Goal: Task Accomplishment & Management: Manage account settings

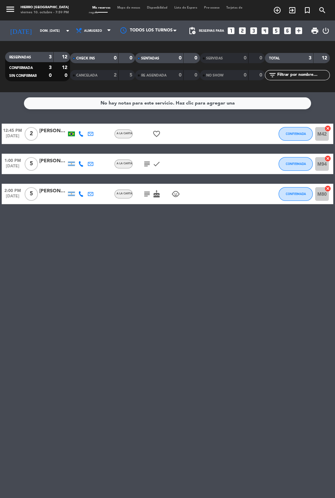
click at [37, 33] on input "dom. [DATE]" at bounding box center [58, 31] width 43 height 11
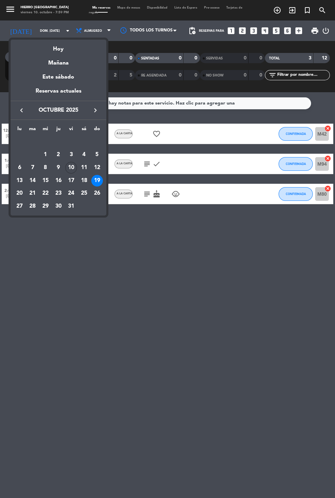
click at [55, 55] on div "Mañana" at bounding box center [59, 61] width 96 height 14
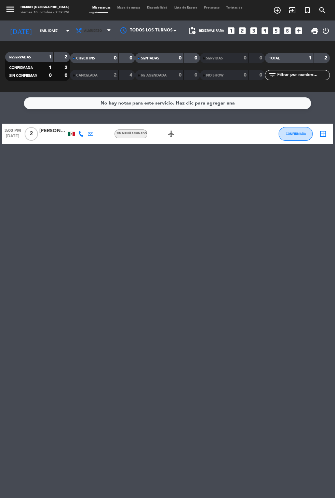
click at [84, 36] on span "Almuerzo" at bounding box center [93, 30] width 41 height 15
click at [73, 81] on div "menu Hierro [GEOGRAPHIC_DATA] viernes 10. octubre - 7:59 PM Mis reservas Mapa d…" at bounding box center [167, 46] width 335 height 92
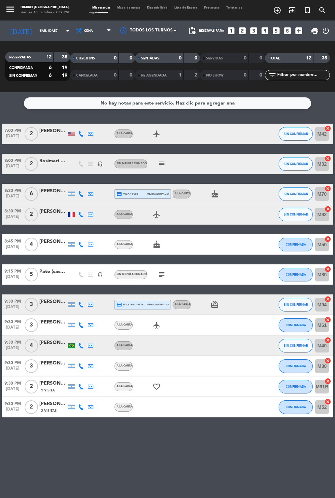
click at [37, 33] on input "sáb. [DATE]" at bounding box center [58, 31] width 43 height 11
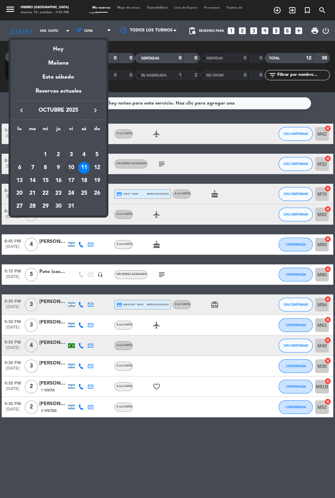
click at [58, 50] on div "Hoy" at bounding box center [59, 47] width 96 height 14
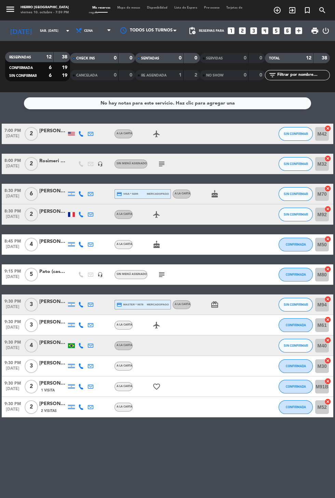
type input "vie. [DATE]"
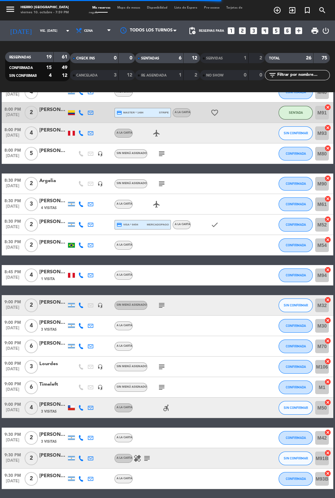
scroll to position [196, 0]
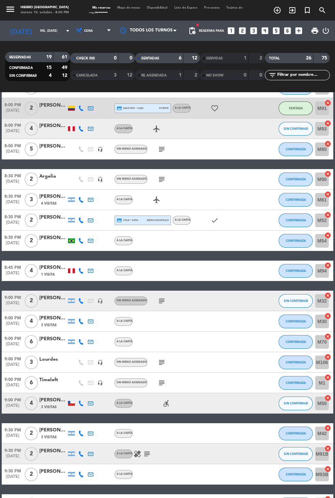
click at [132, 8] on span "Mapa de mesas" at bounding box center [129, 7] width 30 height 3
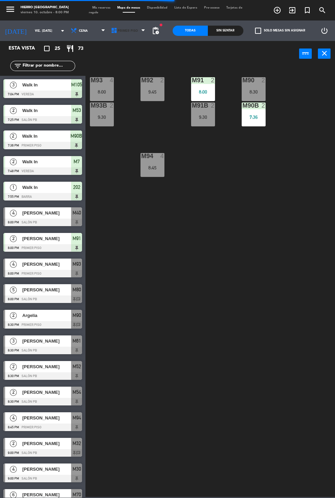
click at [112, 30] on icon at bounding box center [114, 30] width 7 height 7
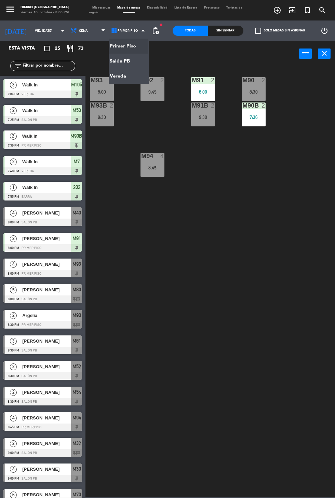
click at [136, 65] on ng-component "menu Hierro [GEOGRAPHIC_DATA] viernes 10. octubre - 8:00 PM Mis reservas Mapa d…" at bounding box center [167, 248] width 335 height 497
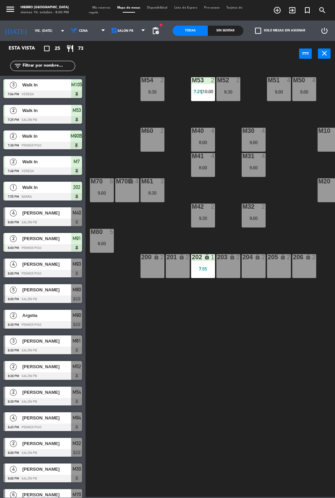
click at [253, 225] on div "M32 2 9:00" at bounding box center [254, 216] width 24 height 24
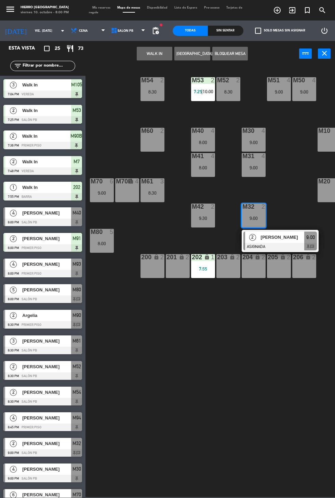
click at [158, 92] on div "8:30" at bounding box center [152, 92] width 24 height 5
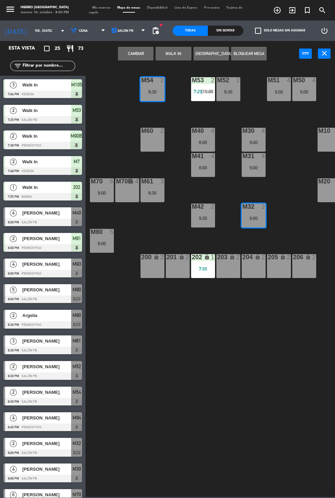
click at [139, 59] on button "Cambiar" at bounding box center [136, 54] width 36 height 14
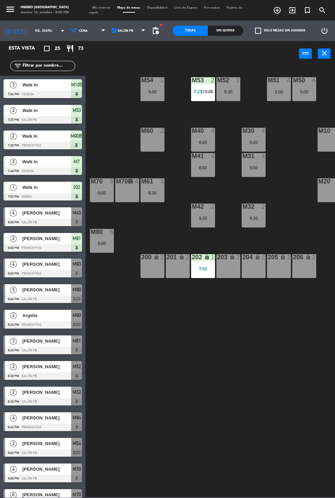
click at [103, 8] on span "Mis reservas" at bounding box center [101, 7] width 25 height 3
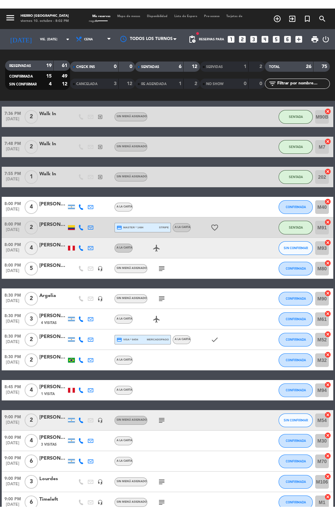
scroll to position [89, 0]
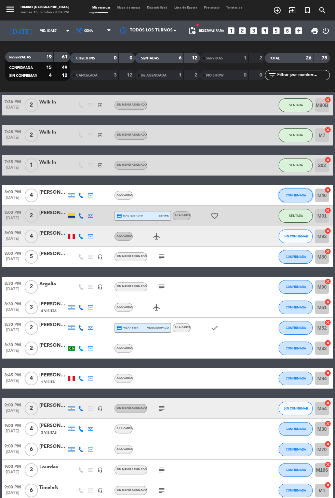
click at [288, 199] on button "CONFIRMADA" at bounding box center [295, 196] width 34 height 14
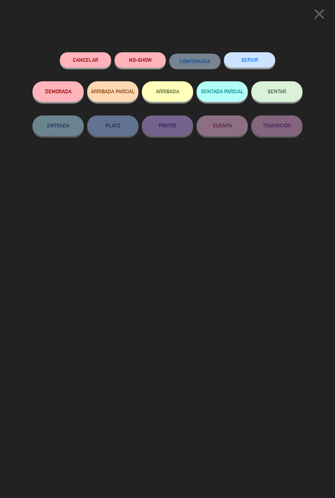
click at [289, 95] on button "SENTAR" at bounding box center [276, 91] width 51 height 21
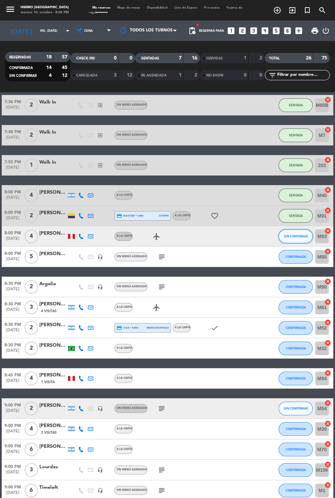
click at [301, 242] on button "SIN CONFIRMAR" at bounding box center [295, 237] width 34 height 14
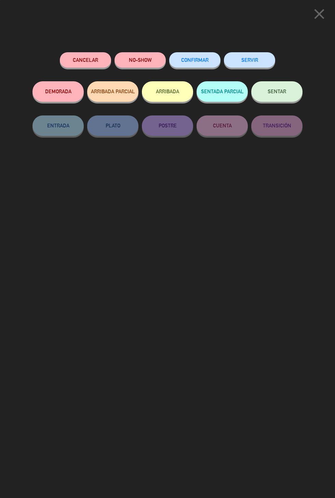
click at [284, 86] on button "SENTAR" at bounding box center [276, 91] width 51 height 21
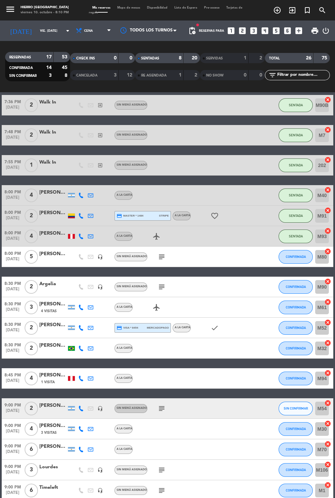
click at [290, 10] on icon "exit_to_app" at bounding box center [292, 10] width 8 height 8
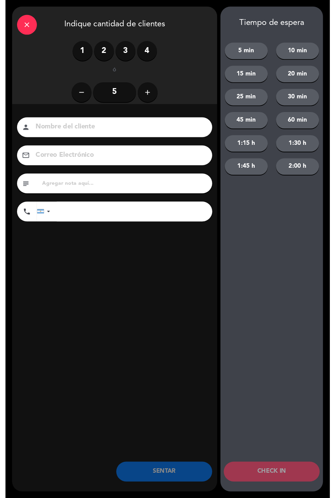
scroll to position [33, 0]
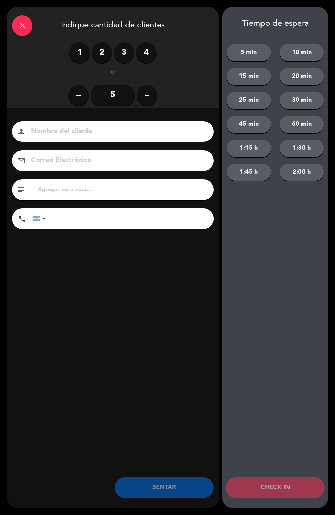
click at [116, 61] on div "1 2 3 4" at bounding box center [112, 52] width 87 height 21
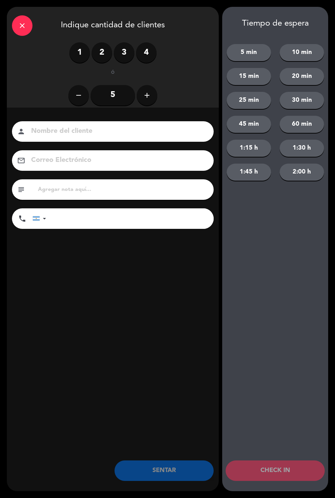
click at [118, 53] on label "3" at bounding box center [124, 52] width 21 height 21
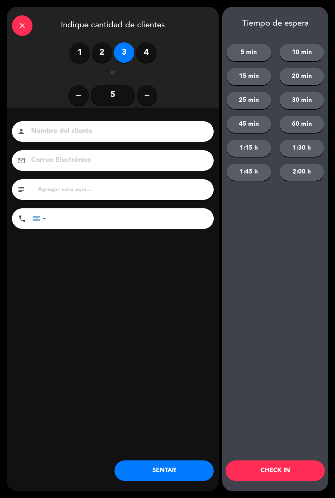
click at [176, 472] on button "SENTAR" at bounding box center [163, 471] width 99 height 21
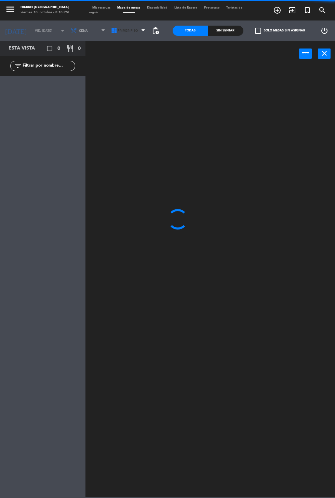
click at [119, 32] on span "Primer Piso" at bounding box center [128, 31] width 20 height 4
click at [126, 82] on ng-component "menu Hierro [GEOGRAPHIC_DATA] viernes 10. octubre - 8:10 PM Mis reservas Mapa d…" at bounding box center [167, 248] width 335 height 497
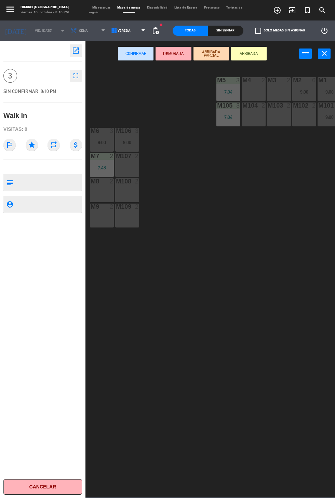
click at [104, 222] on div "M9 2" at bounding box center [102, 216] width 24 height 24
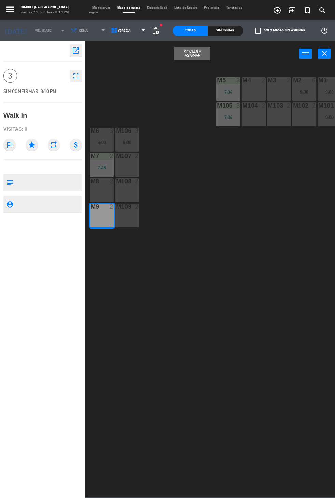
click at [132, 220] on div "M109 2" at bounding box center [127, 216] width 24 height 24
click at [199, 60] on button "Sentar y Asignar" at bounding box center [192, 54] width 36 height 14
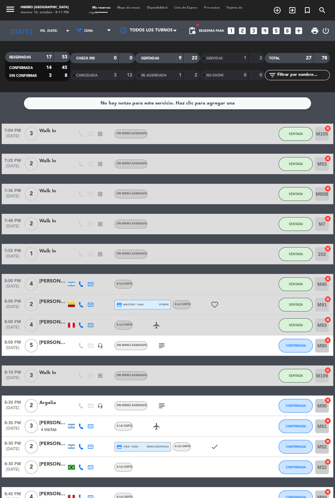
click at [287, 27] on icon "looks_6" at bounding box center [287, 30] width 9 height 9
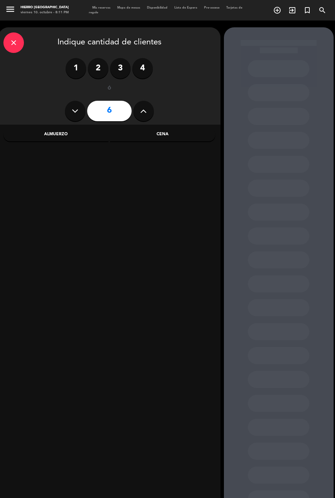
click at [15, 46] on icon "close" at bounding box center [14, 43] width 8 height 8
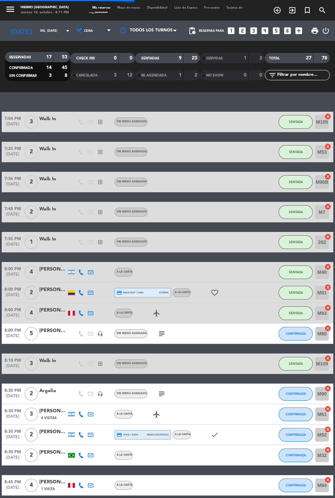
click at [289, 14] on icon "exit_to_app" at bounding box center [292, 10] width 8 height 8
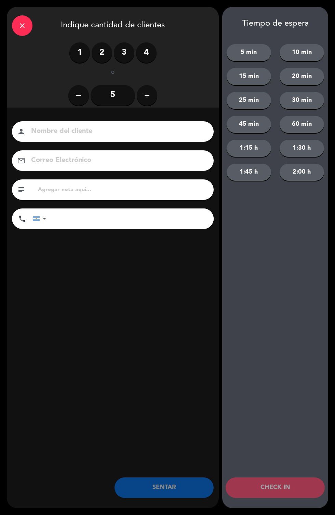
click at [124, 53] on label "3" at bounding box center [124, 52] width 21 height 21
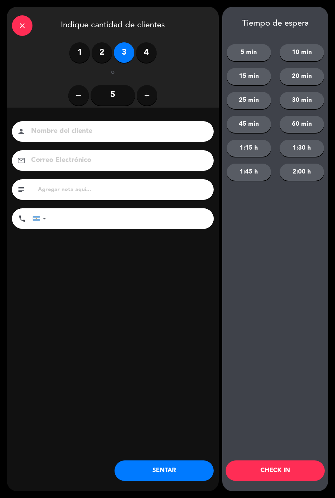
click at [145, 467] on button "SENTAR" at bounding box center [163, 471] width 99 height 21
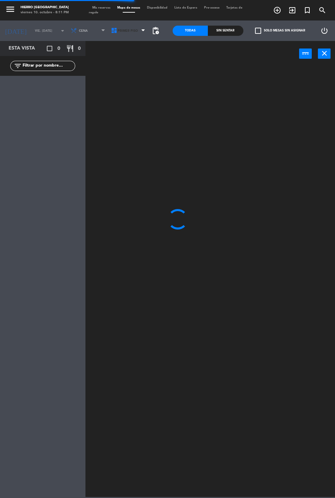
click at [125, 35] on span "Primer Piso" at bounding box center [129, 30] width 40 height 15
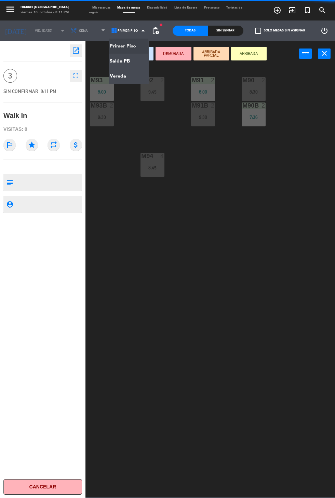
click at [119, 71] on ng-component "menu Hierro [GEOGRAPHIC_DATA] viernes 10. octubre - 8:11 PM Mis reservas Mapa d…" at bounding box center [167, 248] width 335 height 497
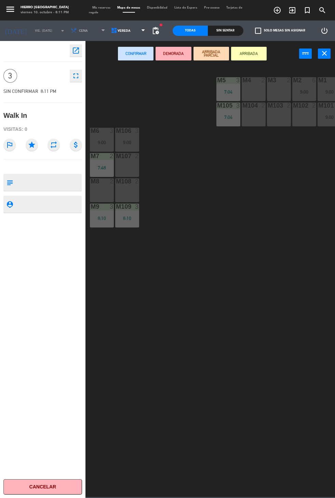
click at [122, 36] on span "Vereda" at bounding box center [129, 30] width 40 height 15
click at [116, 70] on ng-component "menu Hierro [GEOGRAPHIC_DATA] viernes 10. octubre - 8:11 PM Mis reservas Mapa d…" at bounding box center [167, 248] width 335 height 497
click at [111, 31] on icon at bounding box center [114, 30] width 7 height 7
click at [117, 67] on ng-component "menu Hierro [GEOGRAPHIC_DATA] viernes 10. octubre - 8:11 PM Mis reservas Mapa d…" at bounding box center [167, 248] width 335 height 497
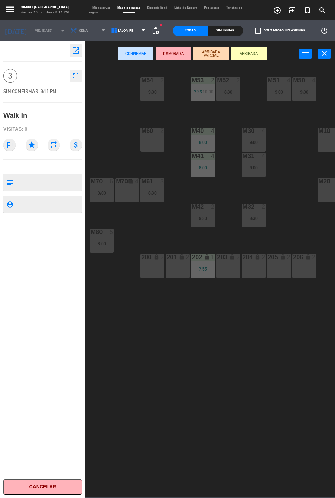
click at [322, 149] on div "M10 6" at bounding box center [329, 140] width 24 height 24
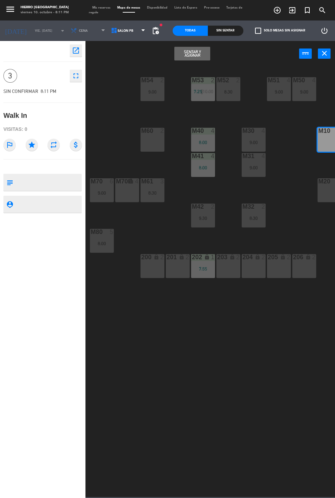
click at [183, 58] on button "Sentar y Asignar" at bounding box center [192, 54] width 36 height 14
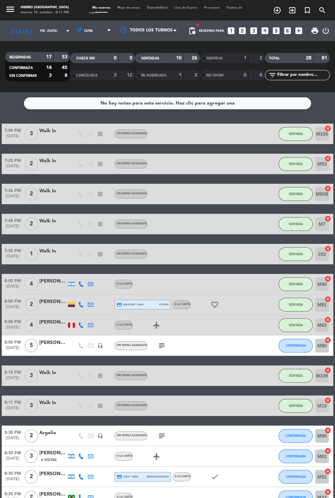
click at [290, 13] on icon "exit_to_app" at bounding box center [292, 10] width 8 height 8
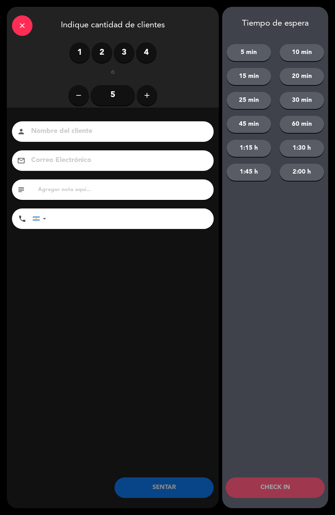
click at [81, 52] on label "1" at bounding box center [79, 52] width 21 height 21
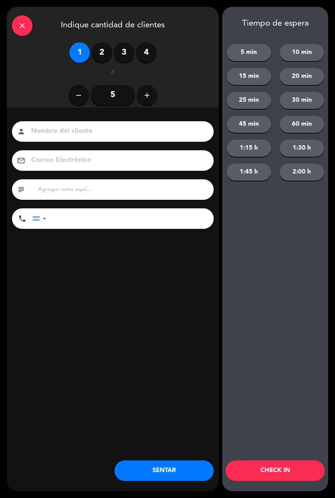
click at [146, 475] on button "SENTAR" at bounding box center [163, 471] width 99 height 21
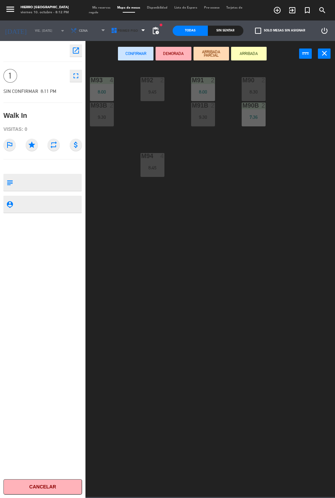
click at [111, 30] on icon at bounding box center [114, 30] width 7 height 7
click at [112, 67] on ng-component "menu Hierro [GEOGRAPHIC_DATA] viernes 10. octubre - 8:12 PM Mis reservas Mapa d…" at bounding box center [167, 248] width 335 height 497
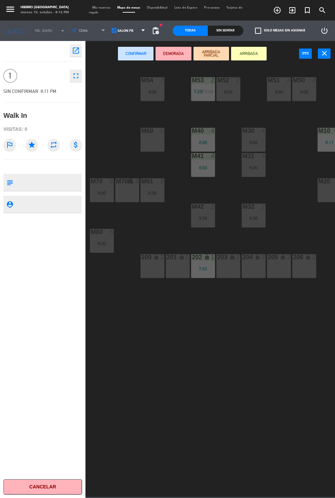
click at [154, 147] on div "M60 2" at bounding box center [152, 140] width 24 height 24
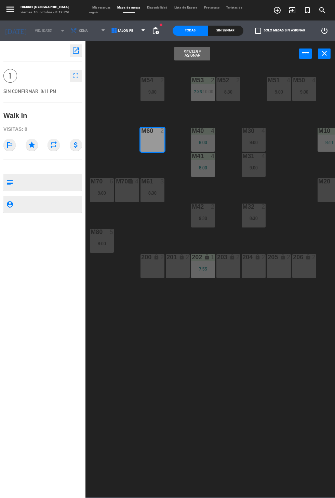
click at [183, 58] on button "Sentar y Asignar" at bounding box center [192, 54] width 36 height 14
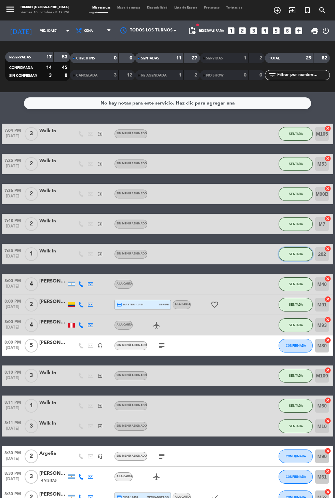
click at [292, 259] on button "SENTADA" at bounding box center [295, 254] width 34 height 14
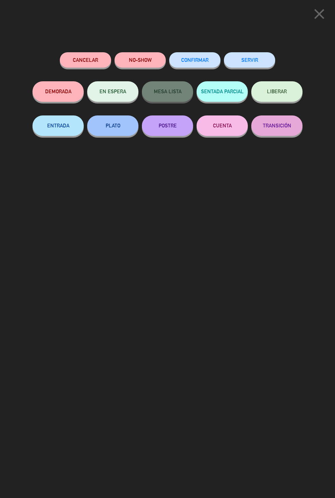
click at [247, 60] on button "SERVIR" at bounding box center [249, 59] width 51 height 15
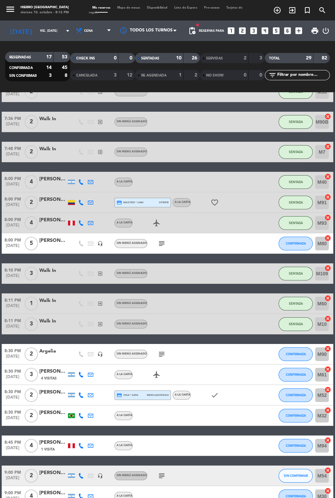
scroll to position [119, 0]
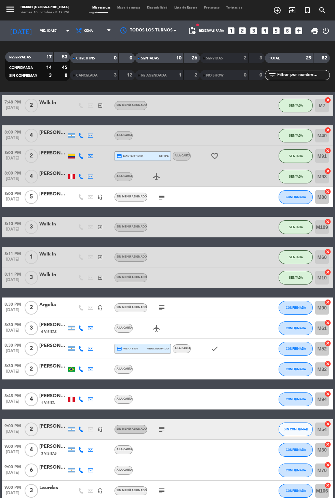
click at [159, 199] on icon "subject" at bounding box center [162, 197] width 8 height 8
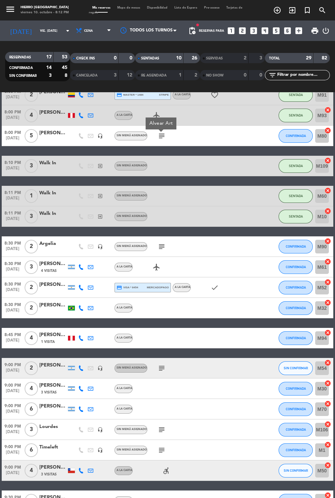
scroll to position [207, 0]
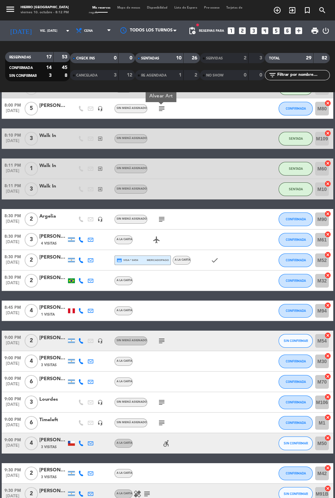
click at [159, 218] on icon "subject" at bounding box center [162, 219] width 8 height 8
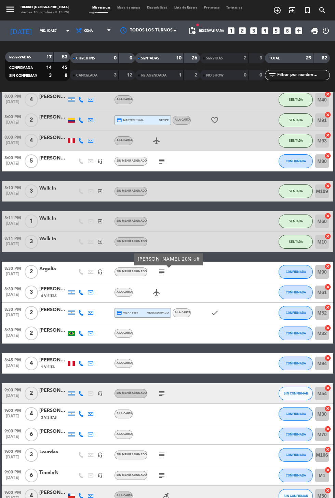
scroll to position [147, 0]
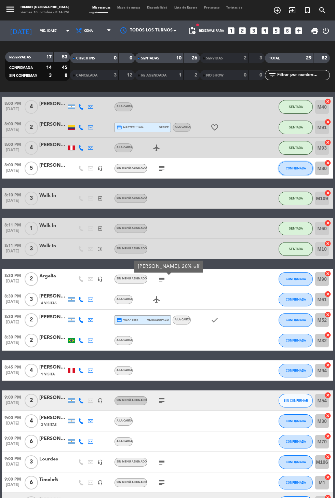
click at [284, 173] on button "CONFIRMADA" at bounding box center [295, 169] width 34 height 14
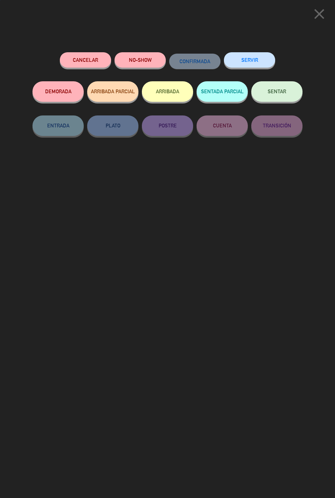
click at [51, 95] on button "DEMORADA" at bounding box center [57, 91] width 51 height 21
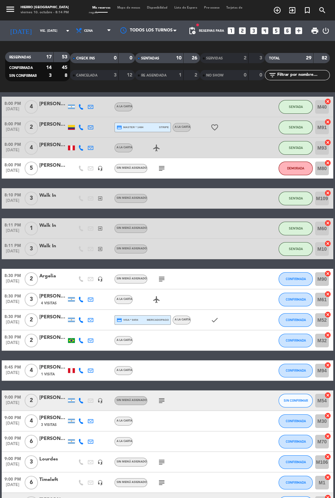
click at [159, 401] on icon "subject" at bounding box center [162, 401] width 8 height 8
click at [285, 405] on button "SIN CONFIRMAR" at bounding box center [295, 401] width 34 height 14
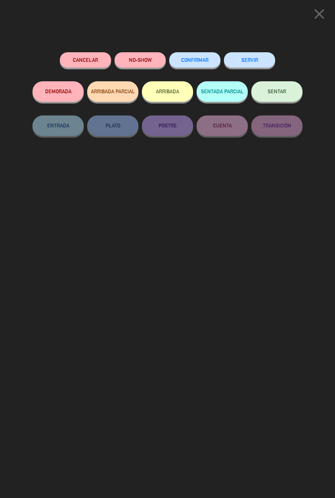
click at [192, 59] on span "CONFIRMAR" at bounding box center [194, 60] width 27 height 6
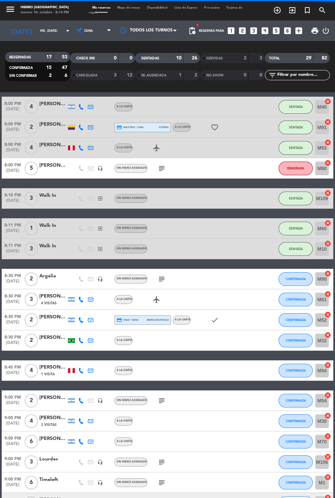
scroll to position [280, 0]
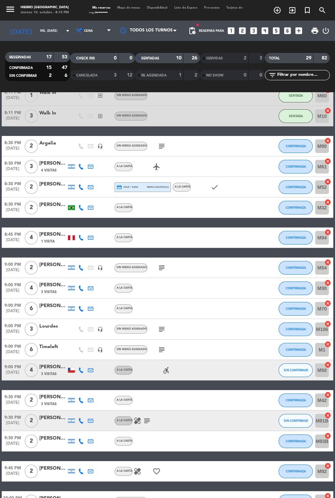
click at [148, 423] on icon "subject" at bounding box center [147, 421] width 8 height 8
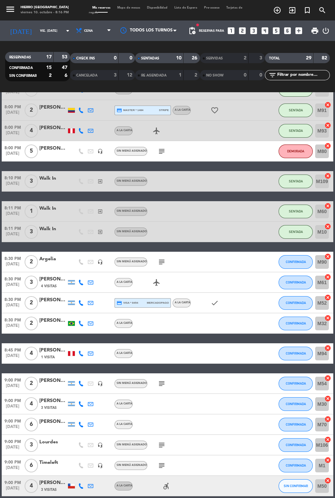
scroll to position [174, 0]
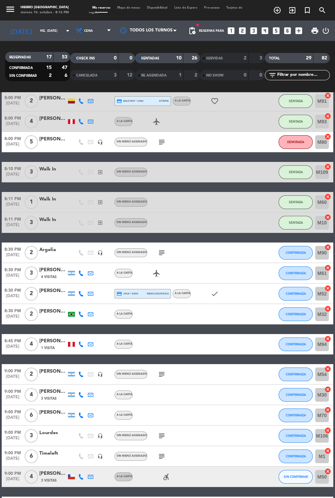
click at [158, 254] on icon "subject" at bounding box center [162, 253] width 8 height 8
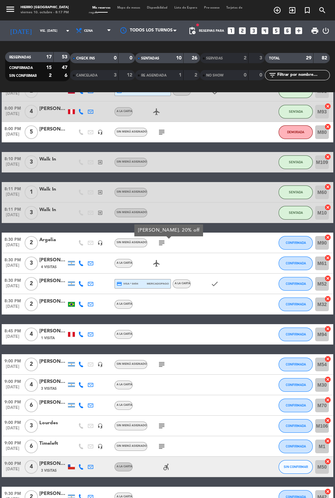
scroll to position [280, 0]
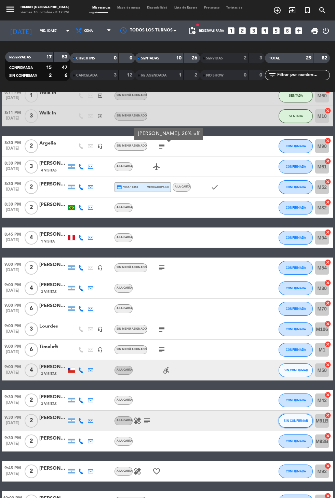
click at [296, 424] on button "SIN CONFIRMAR" at bounding box center [295, 421] width 34 height 14
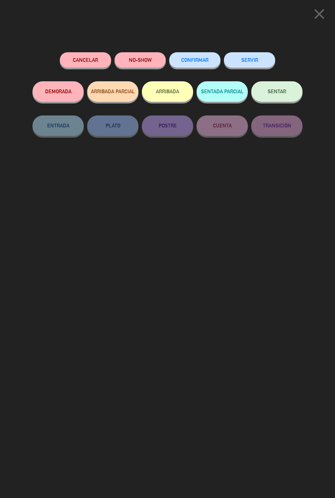
click at [80, 62] on button "Cancelar" at bounding box center [85, 59] width 51 height 15
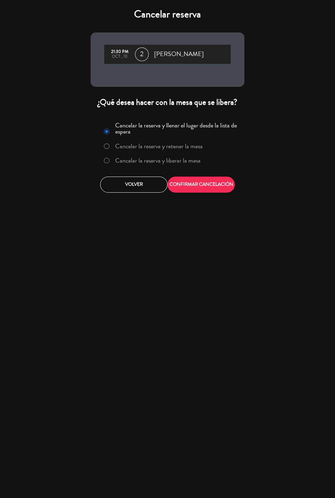
click at [188, 163] on label "Cancelar la reserva y liberar la mesa" at bounding box center [157, 161] width 85 height 6
click at [210, 187] on button "CONFIRMAR CANCELACIÓN" at bounding box center [200, 185] width 67 height 16
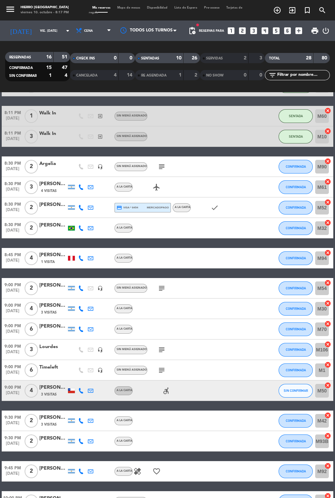
scroll to position [0, 0]
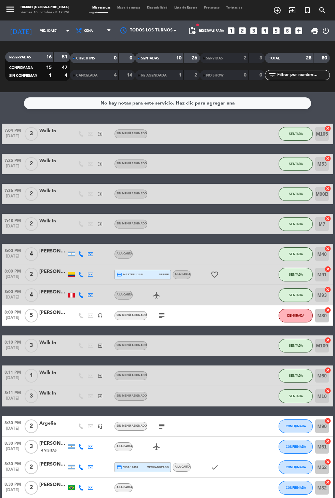
click at [193, 8] on span "Lista de Espera" at bounding box center [186, 7] width 30 height 3
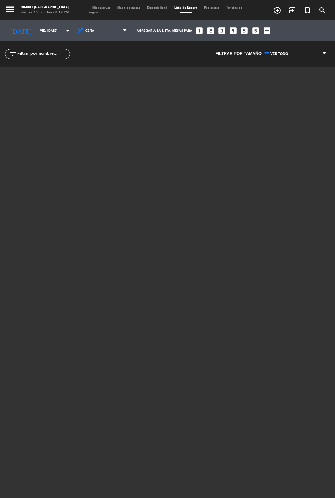
click at [102, 6] on div "Mis reservas Mapa de mesas Disponibilidad Lista de Espera Pre-acceso Tarjetas d…" at bounding box center [167, 10] width 157 height 10
click at [104, 8] on span "Mis reservas" at bounding box center [101, 7] width 25 height 3
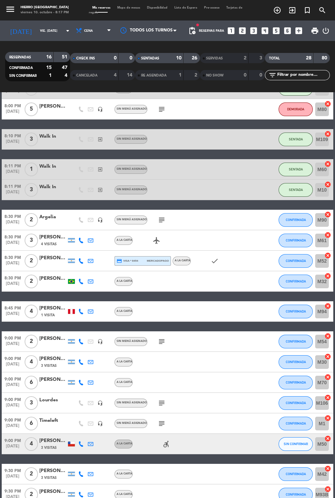
scroll to position [260, 0]
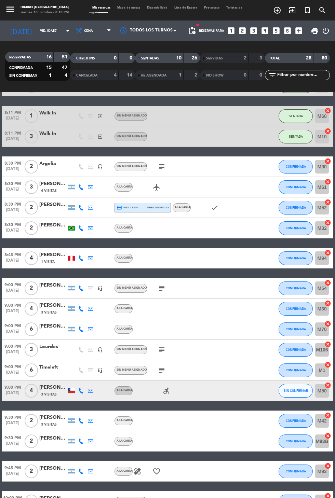
click at [164, 350] on icon "subject" at bounding box center [162, 350] width 8 height 8
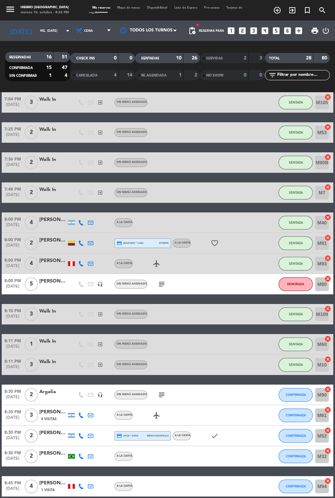
scroll to position [27, 0]
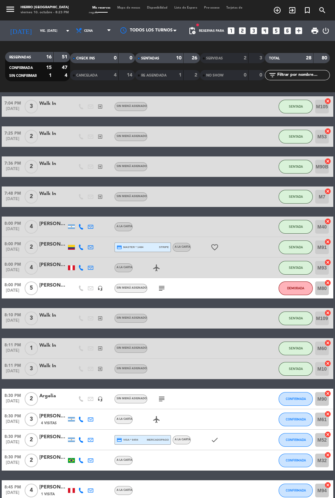
click at [132, 8] on span "Mapa de mesas" at bounding box center [129, 7] width 30 height 3
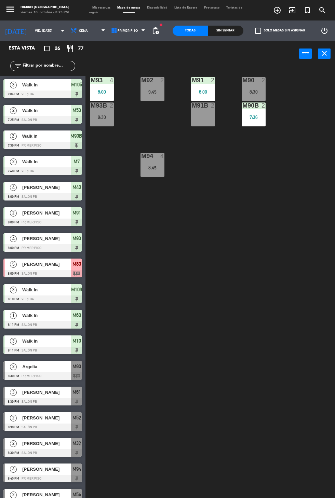
click at [108, 6] on span "Mis reservas" at bounding box center [101, 7] width 25 height 3
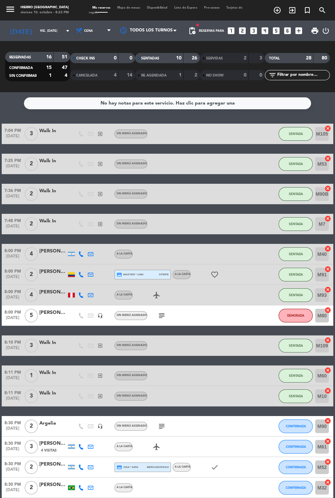
scroll to position [11, 0]
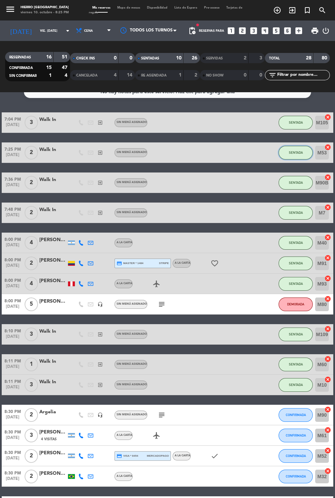
click at [293, 156] on button "SENTADA" at bounding box center [295, 153] width 34 height 14
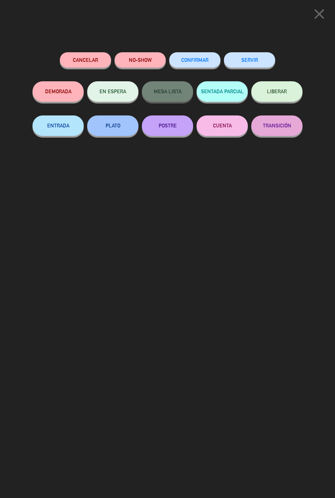
click at [257, 61] on button "SERVIR" at bounding box center [249, 59] width 51 height 15
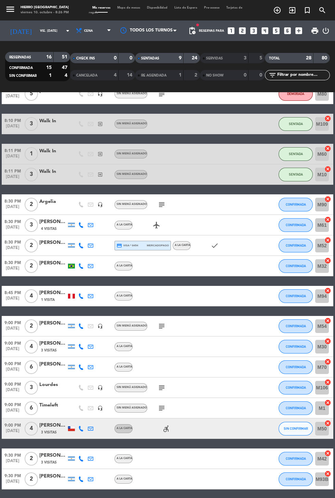
scroll to position [193, 0]
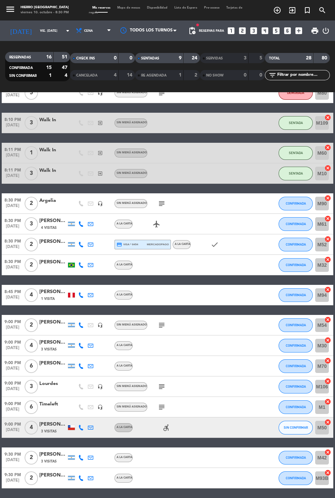
click at [158, 204] on icon "subject" at bounding box center [162, 204] width 8 height 8
click at [164, 204] on icon "subject" at bounding box center [162, 204] width 8 height 8
click at [295, 209] on button "CONFIRMADA" at bounding box center [295, 204] width 34 height 14
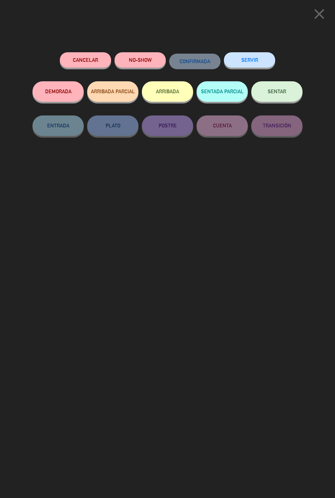
click at [288, 93] on button "SENTAR" at bounding box center [276, 91] width 51 height 21
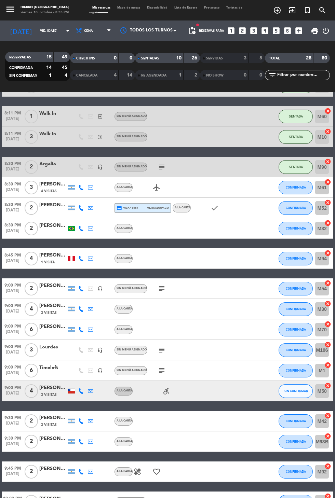
scroll to position [0, 0]
click at [49, 191] on span "4 Visitas" at bounding box center [49, 191] width 16 height 5
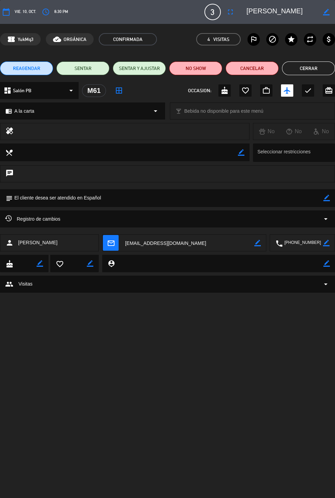
click at [328, 219] on icon "arrow_drop_down" at bounding box center [326, 219] width 8 height 8
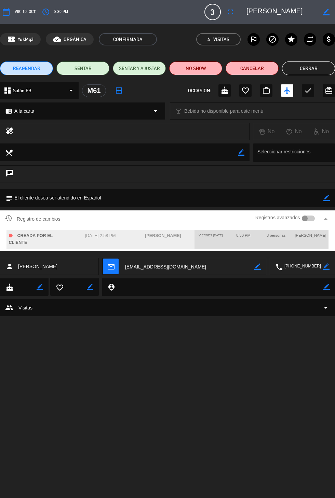
click at [316, 71] on button "Cerrar" at bounding box center [308, 69] width 53 height 14
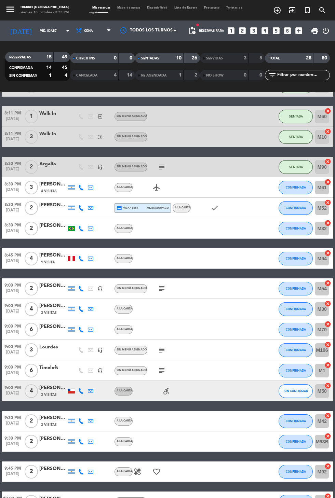
click at [50, 260] on span "1 Visita" at bounding box center [48, 262] width 14 height 5
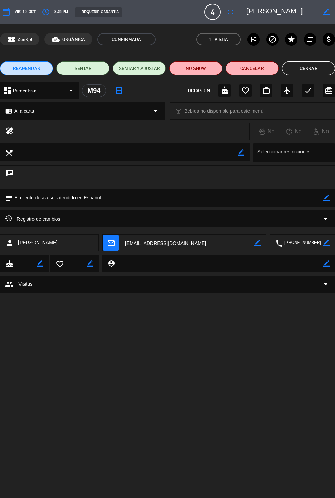
click at [327, 222] on icon "arrow_drop_down" at bounding box center [326, 219] width 8 height 8
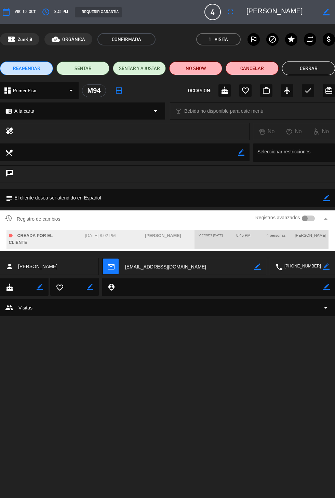
click at [309, 68] on button "Cerrar" at bounding box center [308, 69] width 53 height 14
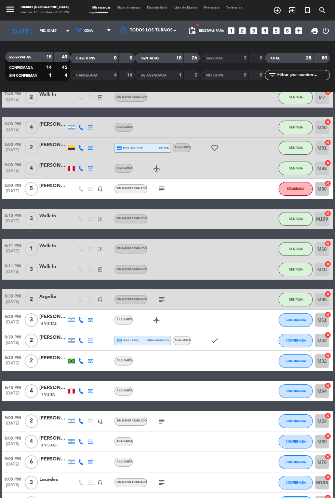
scroll to position [158, 0]
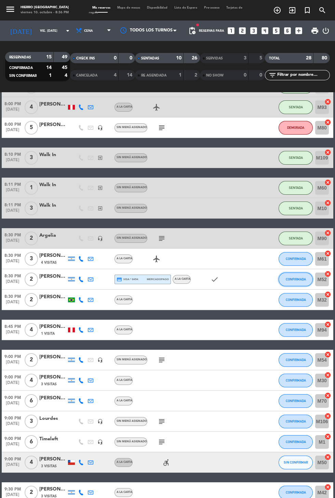
click at [296, 275] on button "CONFIRMADA" at bounding box center [295, 280] width 34 height 14
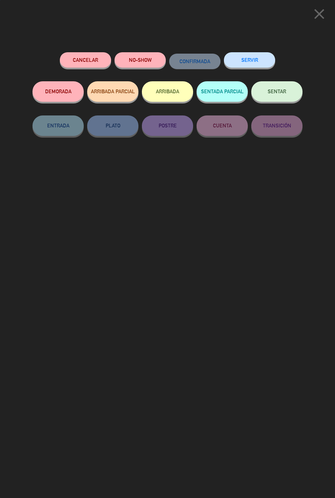
click at [286, 94] on span "SENTAR" at bounding box center [277, 92] width 18 height 6
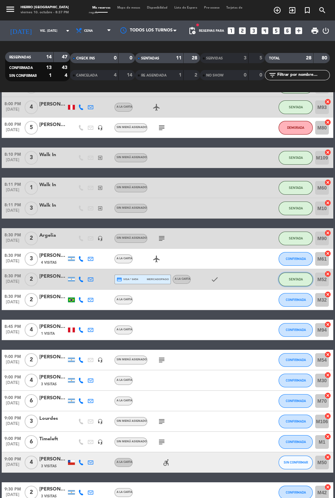
click at [300, 282] on button "SENTADA" at bounding box center [295, 280] width 34 height 14
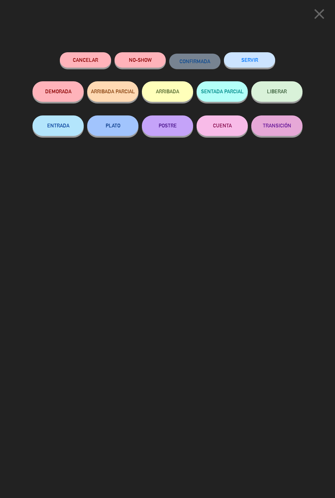
click at [290, 88] on button "LIBERAR" at bounding box center [276, 91] width 51 height 21
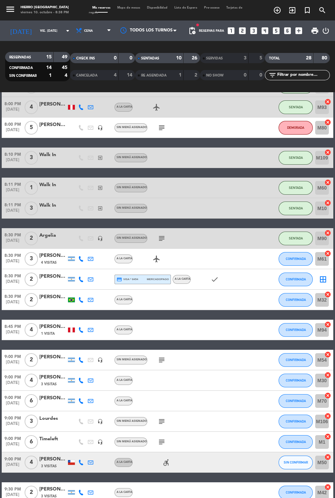
click at [326, 277] on icon "border_all" at bounding box center [323, 279] width 8 height 8
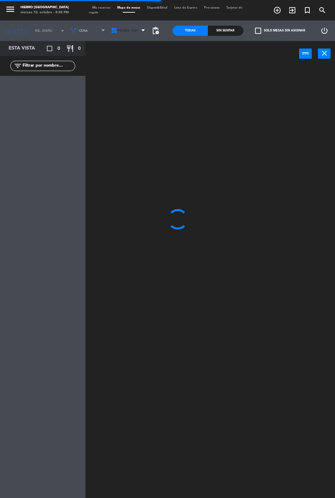
click at [117, 37] on span "Primer Piso" at bounding box center [129, 30] width 40 height 15
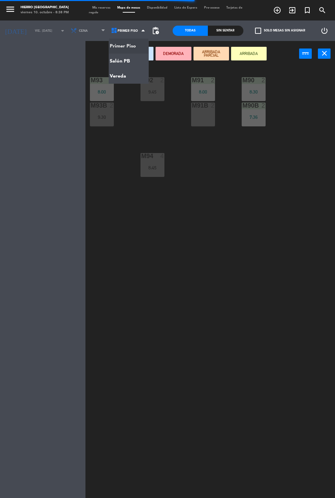
click at [135, 64] on ng-component "menu Hierro [GEOGRAPHIC_DATA] viernes 10. octubre - 8:38 PM Mis reservas Mapa d…" at bounding box center [167, 272] width 335 height 545
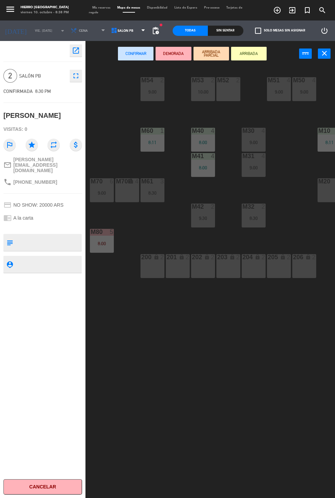
click at [229, 100] on div "M52 2" at bounding box center [228, 89] width 24 height 24
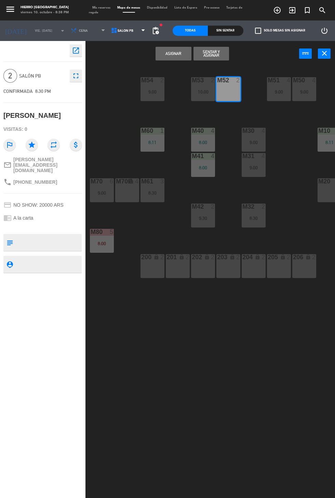
click at [176, 53] on button "Asignar" at bounding box center [173, 54] width 36 height 14
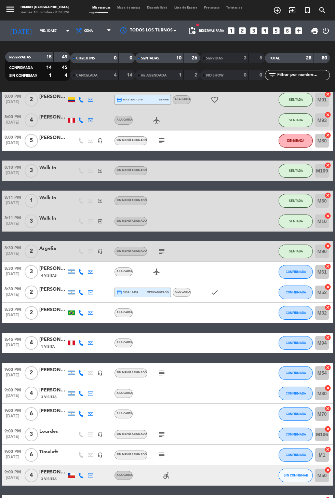
scroll to position [149, 0]
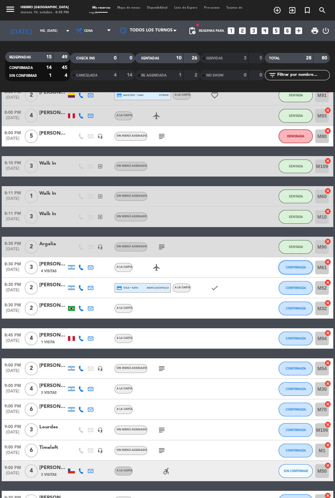
click at [300, 272] on button "CONFIRMADA" at bounding box center [295, 268] width 34 height 14
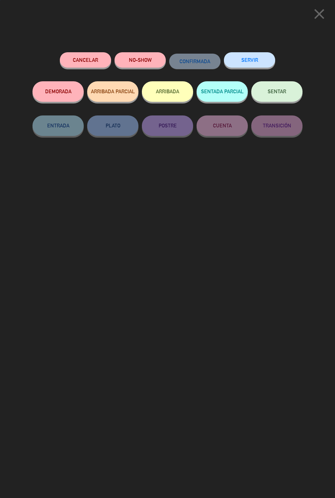
click at [282, 94] on span "SENTAR" at bounding box center [277, 92] width 18 height 6
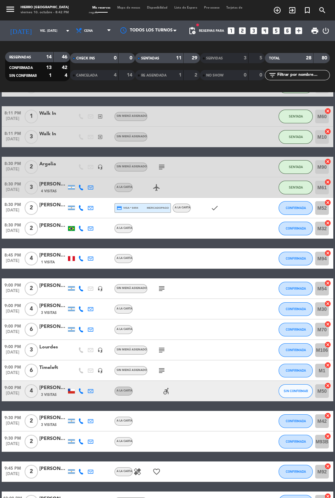
scroll to position [0, 0]
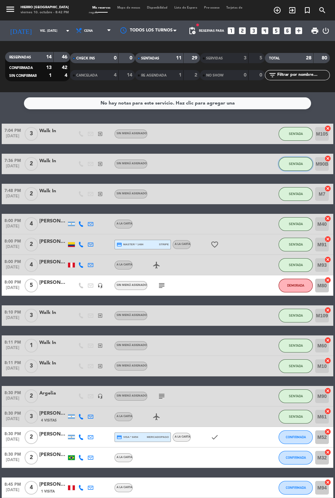
click at [306, 165] on button "SENTADA" at bounding box center [295, 164] width 34 height 14
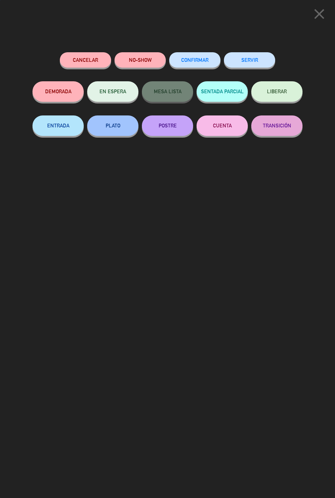
click at [258, 57] on button "SERVIR" at bounding box center [249, 59] width 51 height 15
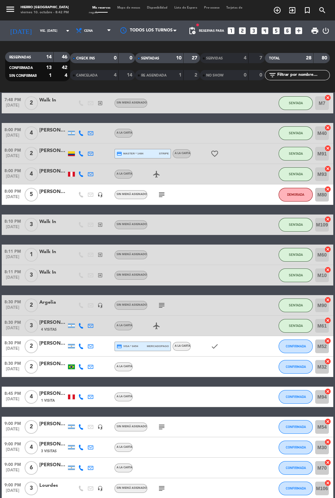
scroll to position [128, 0]
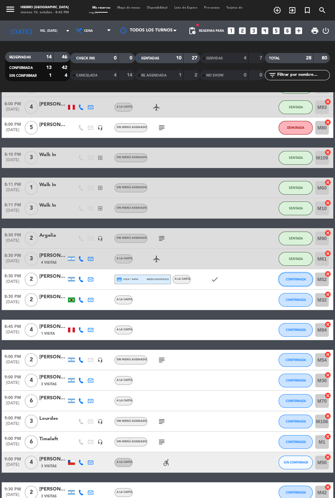
click at [298, 279] on span "CONFIRMADA" at bounding box center [296, 279] width 20 height 4
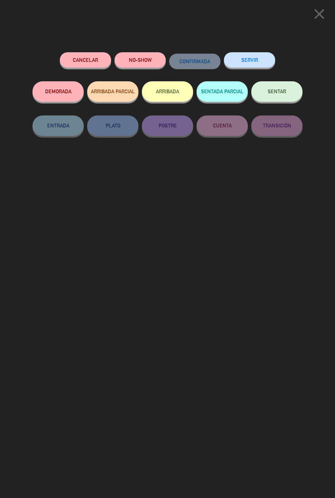
click at [60, 92] on button "DEMORADA" at bounding box center [57, 91] width 51 height 21
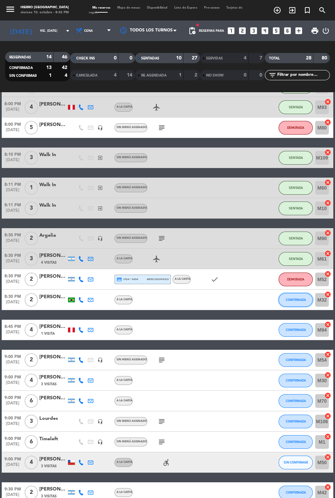
click at [298, 305] on button "CONFIRMADA" at bounding box center [295, 300] width 34 height 14
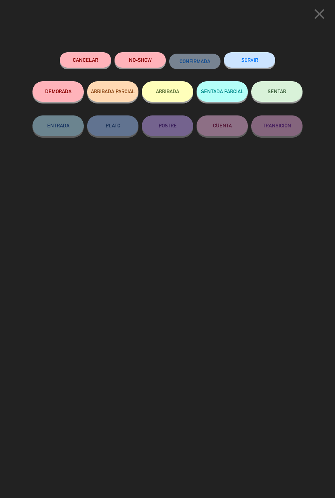
click at [51, 92] on button "DEMORADA" at bounding box center [57, 91] width 51 height 21
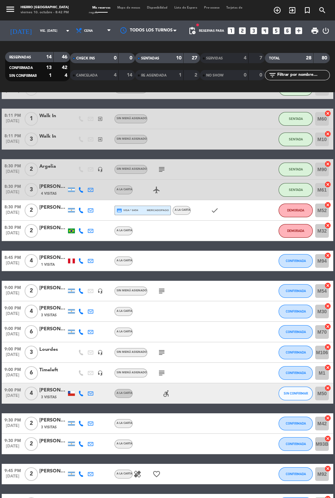
scroll to position [199, 0]
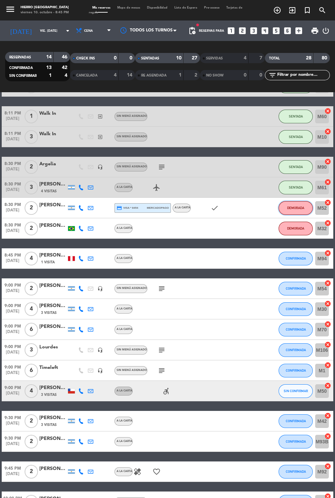
click at [303, 212] on button "DEMORADA" at bounding box center [295, 208] width 34 height 14
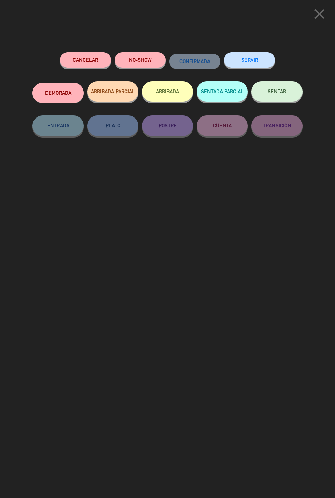
click at [288, 94] on button "SENTAR" at bounding box center [276, 91] width 51 height 21
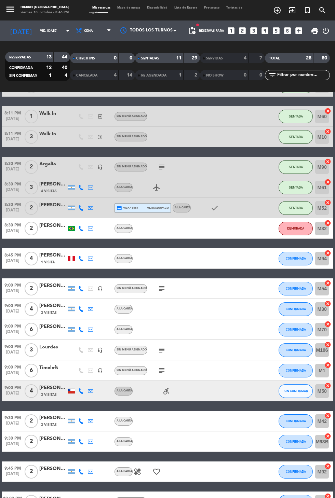
click at [162, 348] on icon "subject" at bounding box center [162, 350] width 8 height 8
click at [48, 263] on span "1 Visita" at bounding box center [48, 262] width 14 height 5
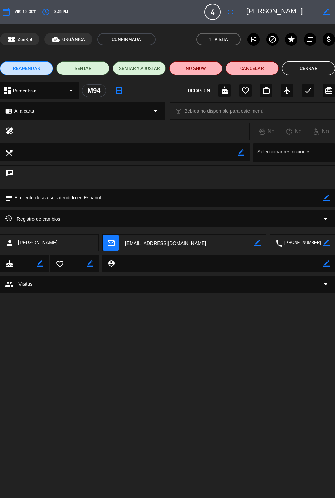
click at [310, 68] on button "Cerrar" at bounding box center [308, 69] width 53 height 14
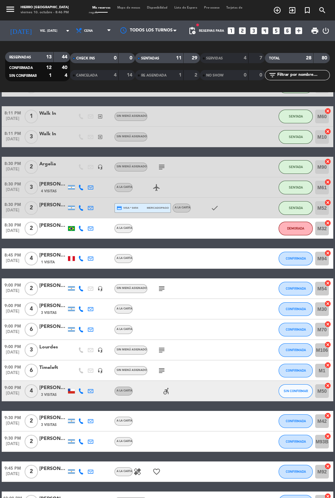
click at [159, 292] on icon "subject" at bounding box center [162, 289] width 8 height 8
click at [81, 229] on icon at bounding box center [80, 228] width 5 height 5
click at [300, 233] on button "DEMORADA" at bounding box center [295, 229] width 34 height 14
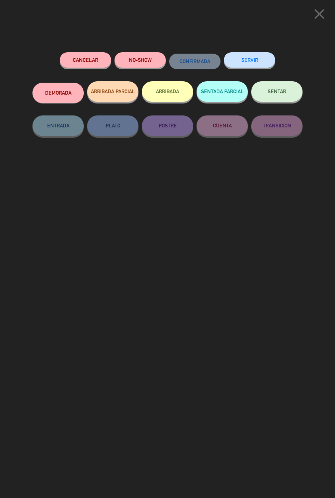
click at [324, 17] on icon "close" at bounding box center [319, 13] width 17 height 17
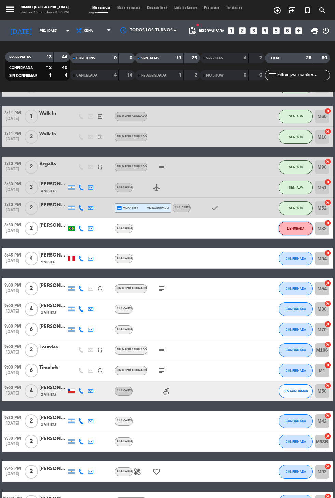
click at [297, 233] on button "DEMORADA" at bounding box center [295, 229] width 34 height 14
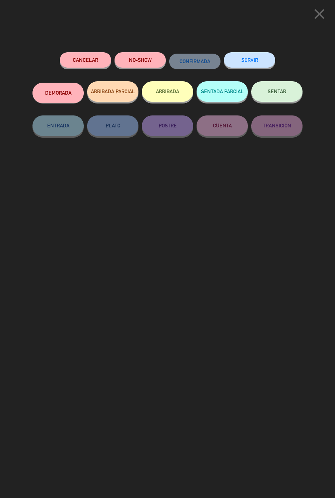
click at [145, 65] on button "NO-SHOW" at bounding box center [139, 59] width 51 height 15
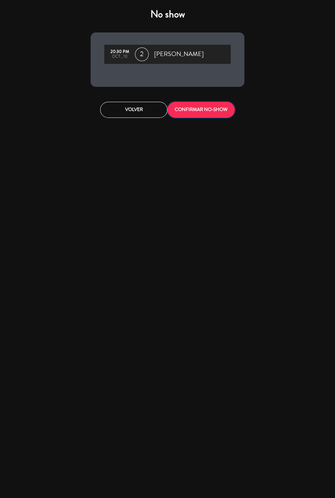
click at [211, 111] on button "CONFIRMAR NO-SHOW" at bounding box center [200, 110] width 67 height 16
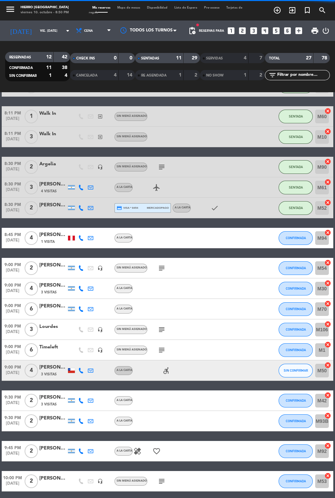
scroll to position [179, 0]
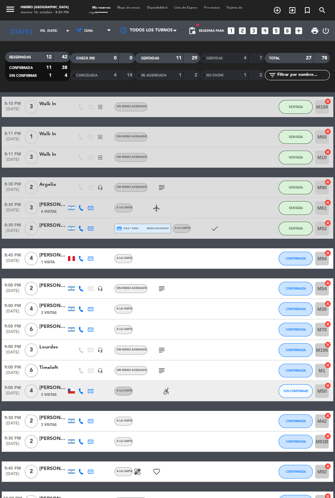
click at [130, 8] on span "Mapa de mesas" at bounding box center [129, 7] width 30 height 3
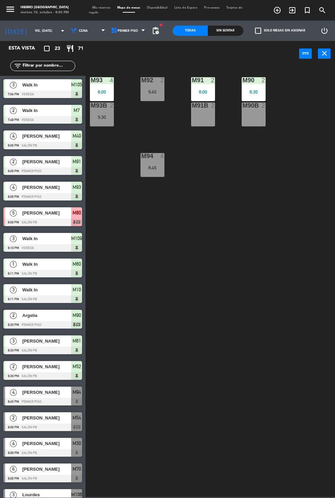
click at [257, 125] on div "M90B 2" at bounding box center [254, 115] width 24 height 24
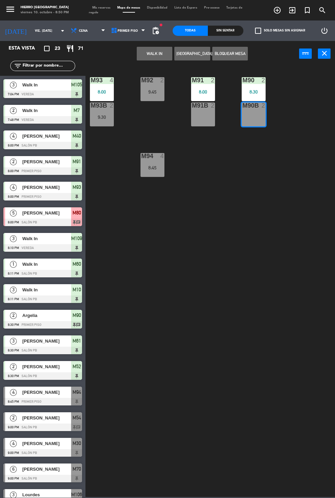
click at [154, 59] on button "WALK IN" at bounding box center [155, 54] width 36 height 14
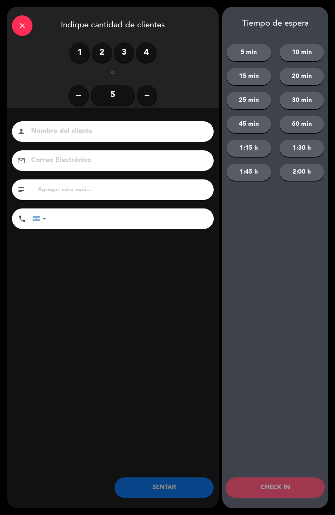
click at [109, 53] on label "2" at bounding box center [102, 52] width 21 height 21
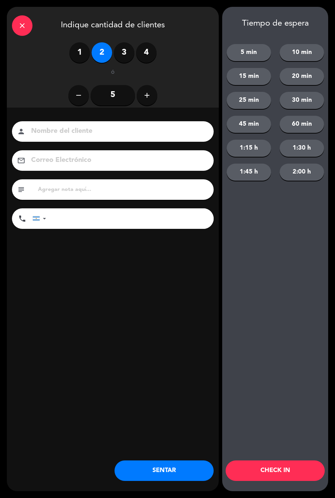
click at [172, 476] on button "SENTAR" at bounding box center [163, 471] width 99 height 21
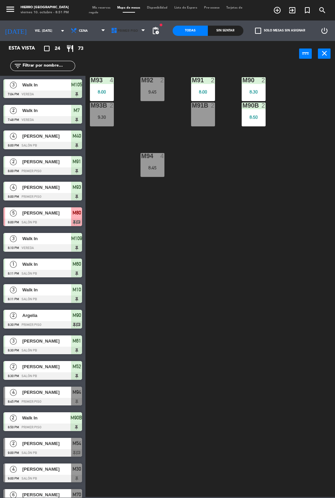
click at [121, 38] on span "Primer Piso" at bounding box center [129, 30] width 40 height 15
click at [135, 67] on ng-component "menu Hierro [GEOGRAPHIC_DATA] viernes 10. octubre - 8:51 PM Mis reservas Mapa d…" at bounding box center [167, 248] width 335 height 497
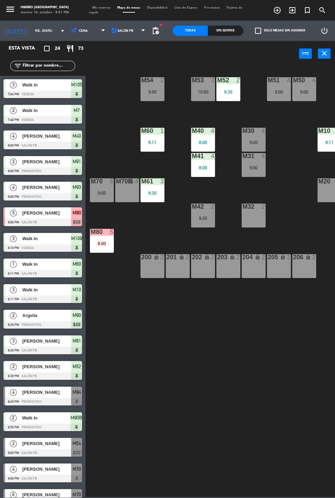
click at [251, 224] on div "M32 2" at bounding box center [254, 216] width 24 height 24
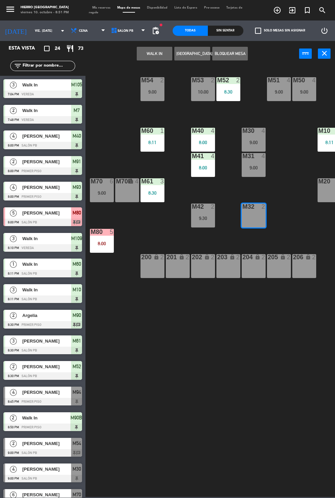
click at [158, 57] on button "WALK IN" at bounding box center [155, 54] width 36 height 14
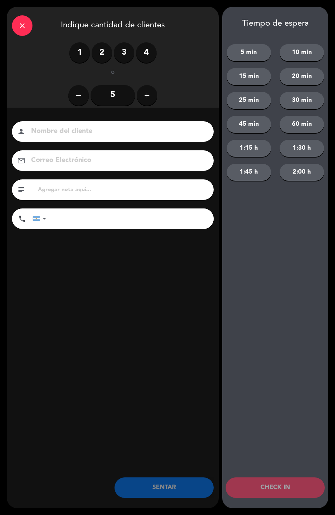
click at [98, 54] on label "2" at bounding box center [102, 52] width 21 height 21
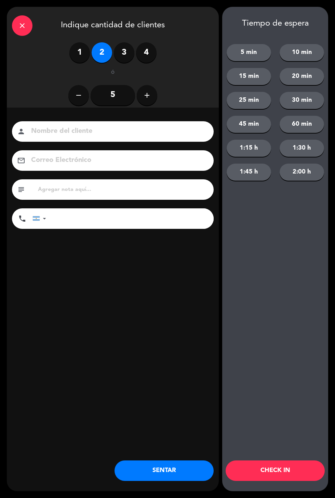
click at [180, 489] on div "close Indique cantidad de clientes 1 2 3 4 ó remove 5 add Nombre del cliente pe…" at bounding box center [113, 249] width 212 height 485
click at [169, 488] on div "close Indique cantidad de clientes 1 2 3 4 ó remove 5 add Nombre del cliente pe…" at bounding box center [113, 249] width 212 height 485
click at [153, 471] on button "SENTAR" at bounding box center [163, 471] width 99 height 21
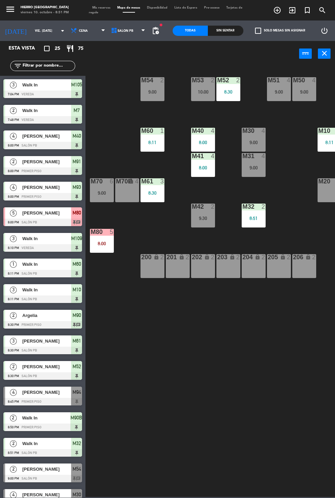
click at [98, 8] on span "Mis reservas" at bounding box center [101, 7] width 25 height 3
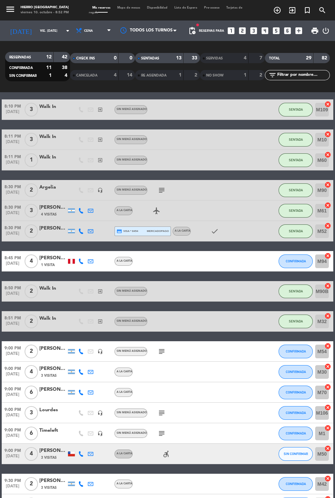
scroll to position [177, 0]
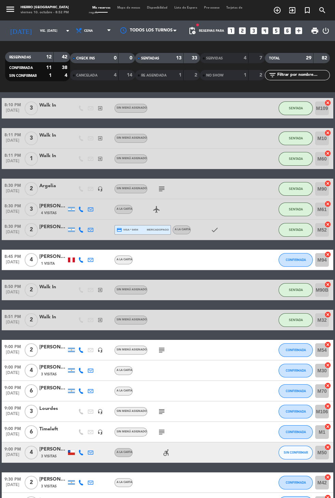
click at [300, 272] on div "7:04 PM [DATE] 3 Walk In exit_to_app Sin menú asignado SENTADA M105 cancel 7:48…" at bounding box center [167, 259] width 331 height 627
click at [294, 259] on span "CONFIRMADA" at bounding box center [296, 260] width 20 height 4
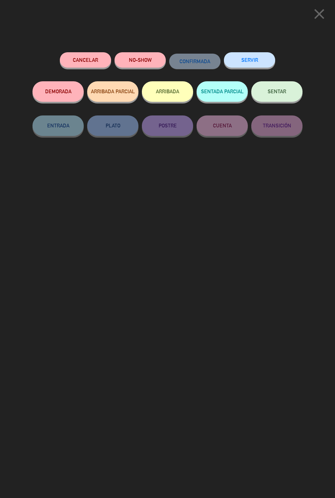
click at [228, 94] on button "SENTADA PARCIAL" at bounding box center [221, 91] width 51 height 21
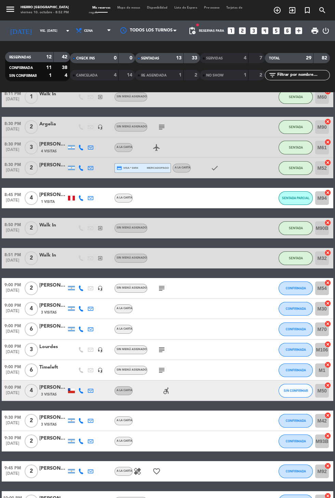
scroll to position [0, 0]
click at [162, 288] on icon "subject" at bounding box center [162, 288] width 8 height 8
click at [163, 351] on icon "subject" at bounding box center [162, 350] width 8 height 8
click at [162, 371] on icon "subject" at bounding box center [162, 370] width 8 height 8
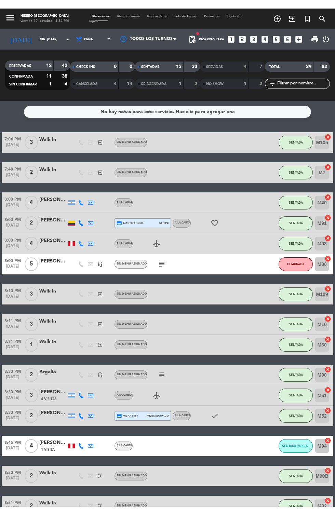
scroll to position [239, 0]
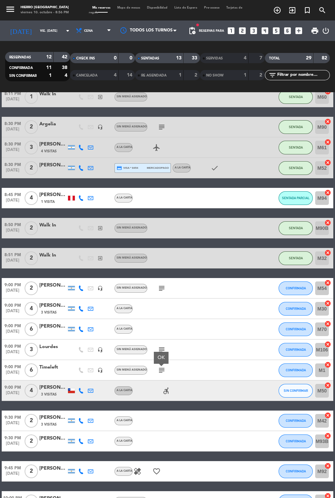
click at [292, 12] on icon "exit_to_app" at bounding box center [292, 10] width 8 height 8
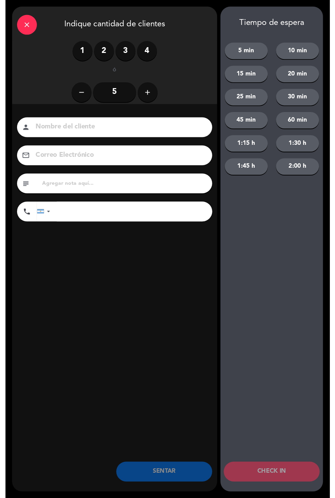
scroll to position [8, 0]
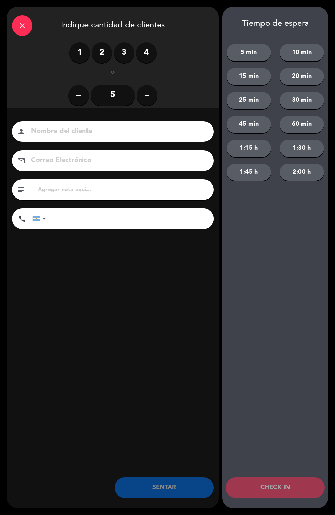
click at [103, 55] on label "2" at bounding box center [102, 52] width 21 height 21
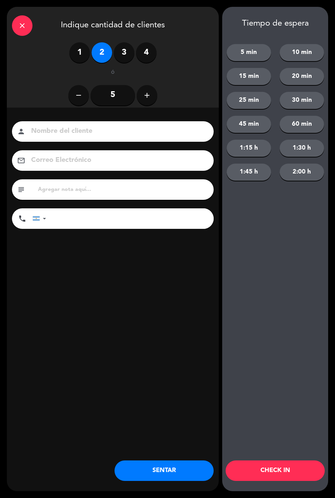
click at [293, 83] on button "20 min" at bounding box center [302, 76] width 44 height 17
click at [254, 477] on button "CHECK IN" at bounding box center [275, 471] width 99 height 21
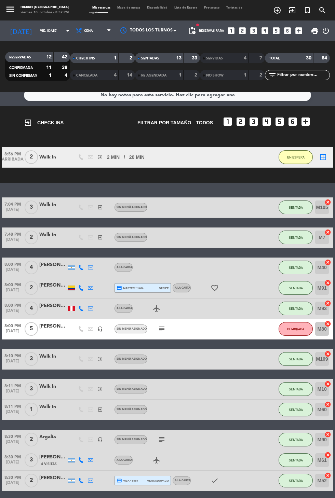
click at [291, 12] on icon "exit_to_app" at bounding box center [292, 10] width 8 height 8
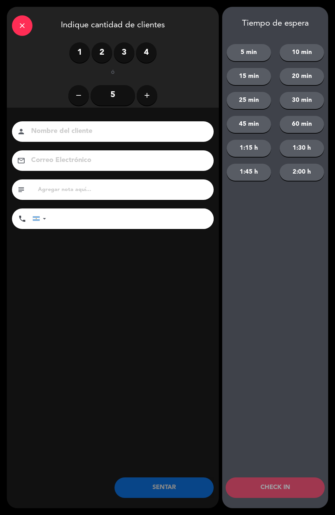
click at [103, 60] on label "2" at bounding box center [102, 52] width 21 height 21
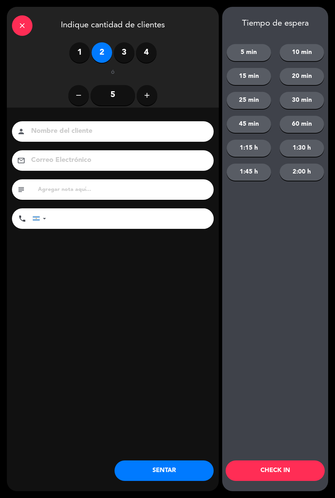
click at [57, 127] on input at bounding box center [117, 131] width 174 height 12
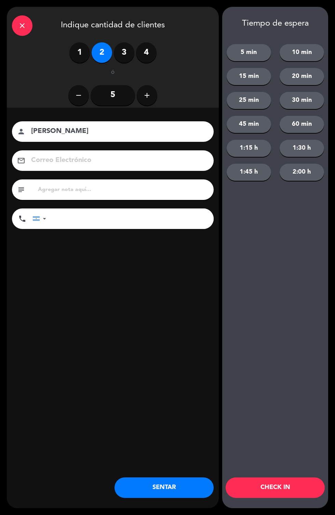
type input "[PERSON_NAME]"
click at [314, 81] on button "20 min" at bounding box center [302, 76] width 44 height 17
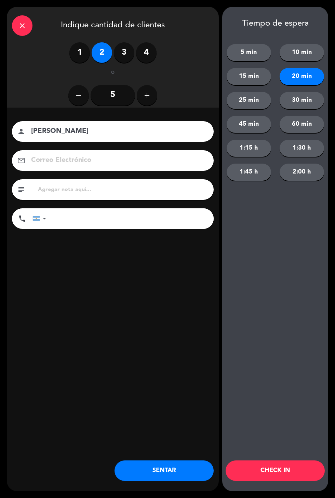
click at [262, 105] on button "25 min" at bounding box center [249, 100] width 44 height 17
click at [284, 473] on button "CHECK IN" at bounding box center [275, 471] width 99 height 21
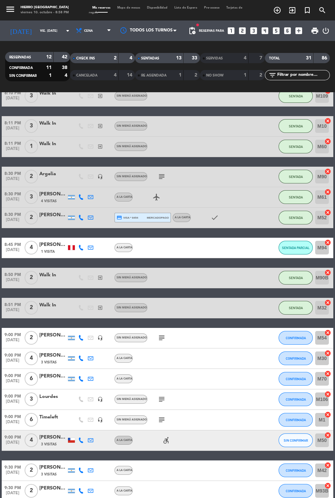
scroll to position [304, 0]
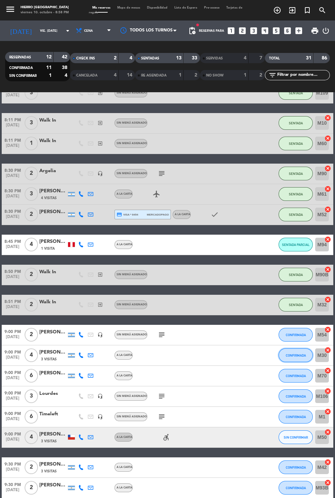
click at [296, 361] on button "CONFIRMADA" at bounding box center [295, 356] width 34 height 14
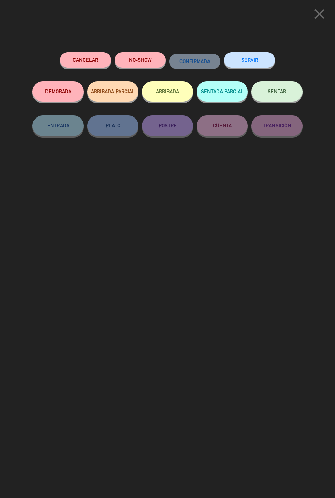
click at [222, 94] on button "SENTADA PARCIAL" at bounding box center [221, 91] width 51 height 21
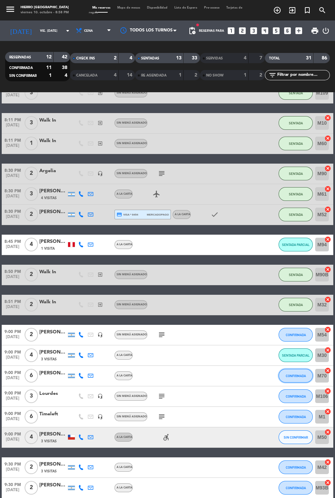
click at [297, 381] on button "CONFIRMADA" at bounding box center [295, 376] width 34 height 14
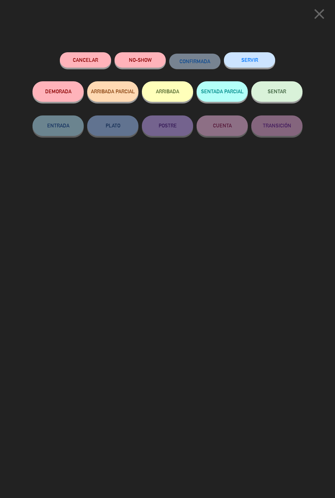
click at [214, 92] on button "SENTADA PARCIAL" at bounding box center [221, 91] width 51 height 21
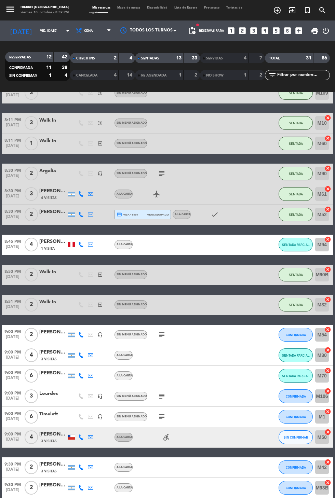
scroll to position [351, 0]
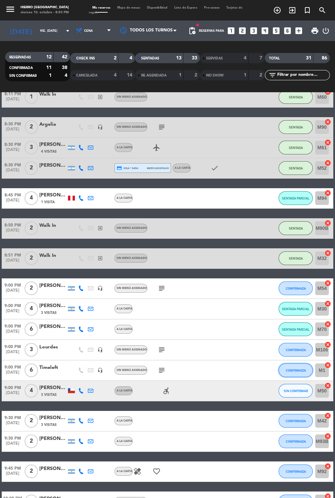
click at [298, 375] on button "CONFIRMADA" at bounding box center [295, 371] width 34 height 14
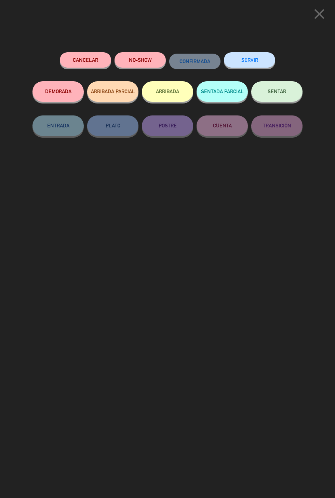
click at [230, 96] on button "SENTADA PARCIAL" at bounding box center [221, 91] width 51 height 21
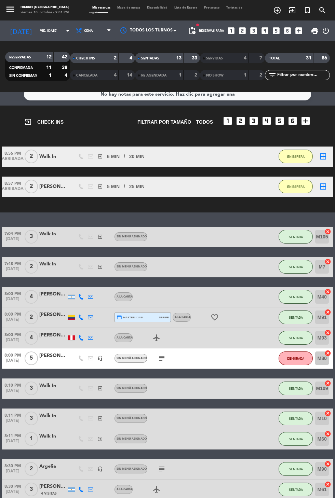
scroll to position [0, 0]
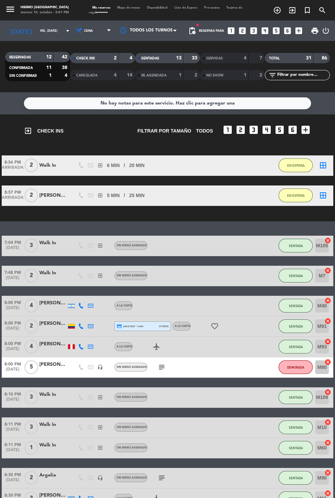
click at [323, 199] on icon "border_all" at bounding box center [323, 195] width 8 height 8
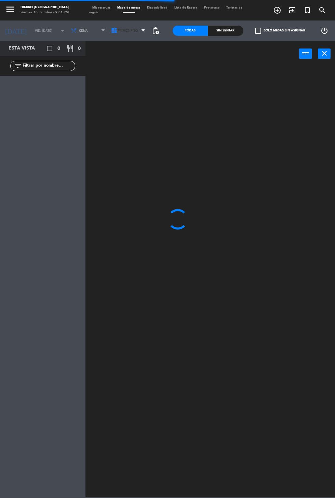
click at [123, 30] on span "Primer Piso" at bounding box center [128, 31] width 20 height 4
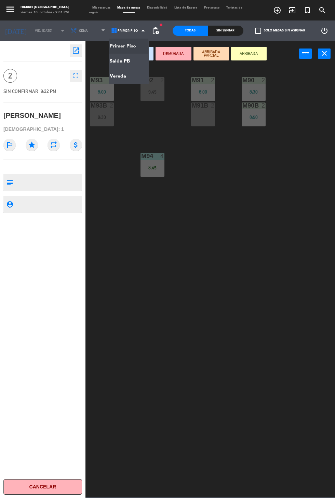
click at [128, 80] on ng-component "menu Hierro [GEOGRAPHIC_DATA] viernes 10. octubre - 9:01 PM Mis reservas Mapa d…" at bounding box center [167, 248] width 335 height 497
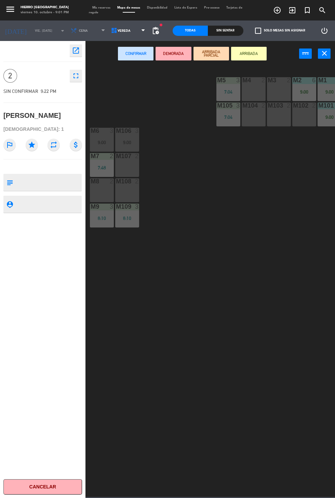
click at [256, 89] on div "M4 2" at bounding box center [254, 89] width 24 height 24
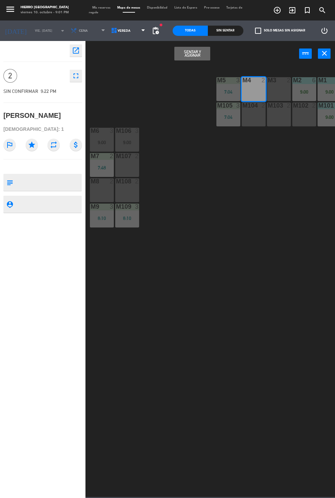
click at [200, 57] on button "Sentar y Asignar" at bounding box center [192, 54] width 36 height 14
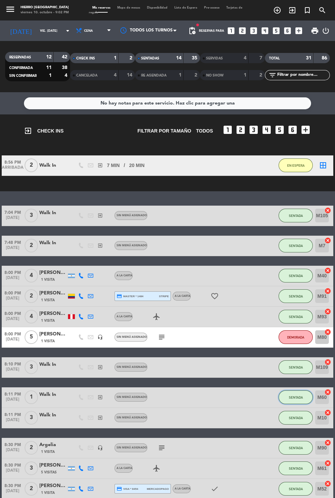
click at [296, 397] on span "SENTADA" at bounding box center [296, 398] width 14 height 4
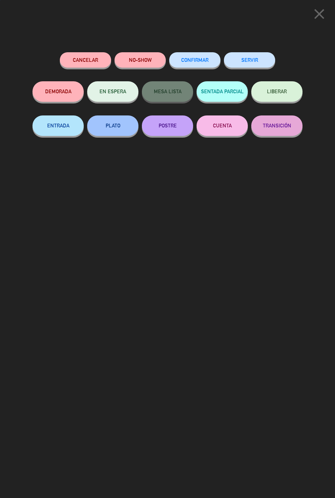
click at [262, 67] on button "SERVIR" at bounding box center [249, 59] width 51 height 15
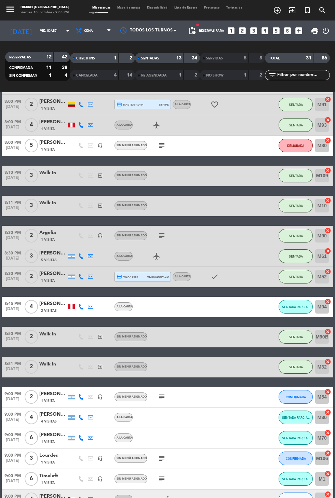
scroll to position [192, 0]
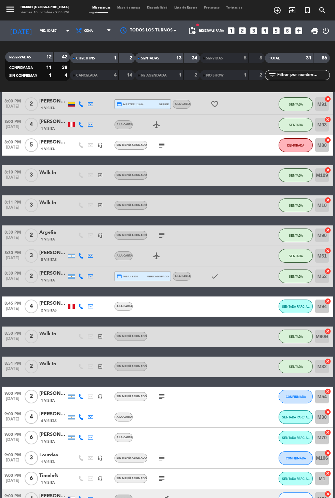
click at [162, 396] on icon "subject" at bounding box center [162, 397] width 8 height 8
click at [160, 400] on icon "subject" at bounding box center [162, 397] width 8 height 8
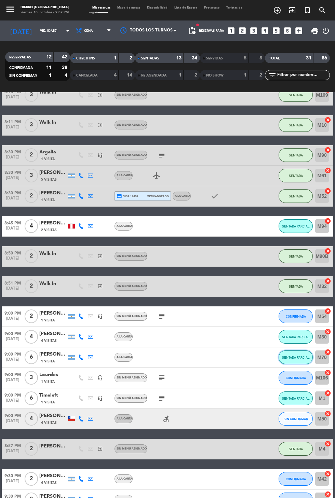
click at [289, 357] on span "SENTADA PARCIAL" at bounding box center [296, 358] width 28 height 4
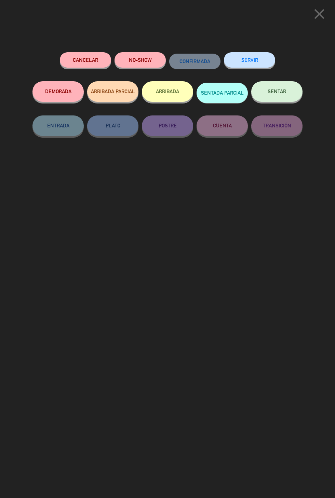
click at [274, 96] on button "SENTAR" at bounding box center [276, 91] width 51 height 21
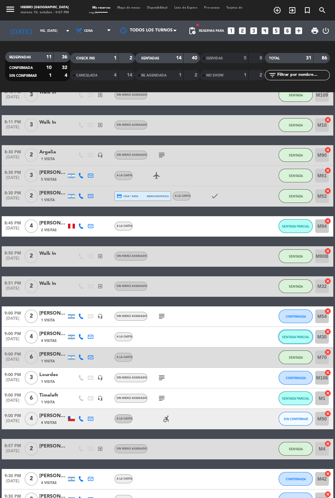
click at [285, 339] on button "SENTADA PARCIAL" at bounding box center [295, 337] width 34 height 14
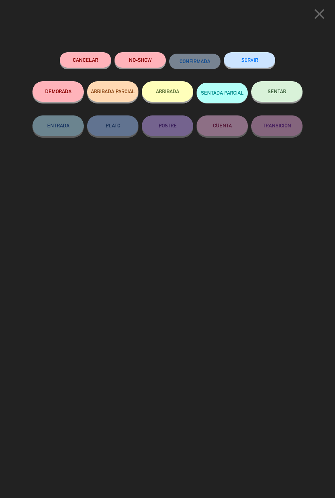
click at [274, 94] on span "SENTAR" at bounding box center [277, 92] width 18 height 6
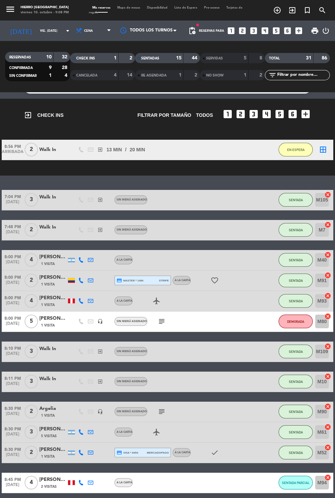
scroll to position [0, 0]
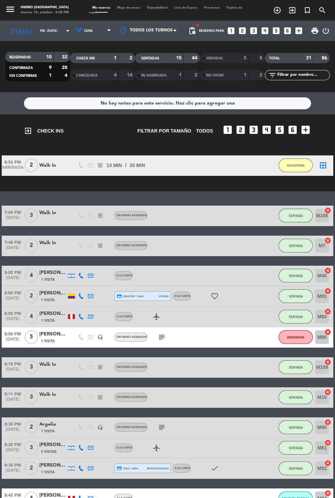
click at [319, 169] on icon "border_all" at bounding box center [323, 165] width 8 height 8
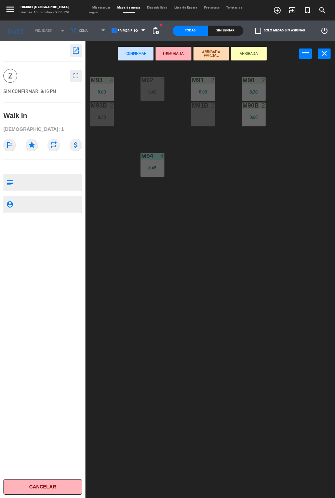
click at [205, 117] on div "M91B 2" at bounding box center [203, 115] width 24 height 24
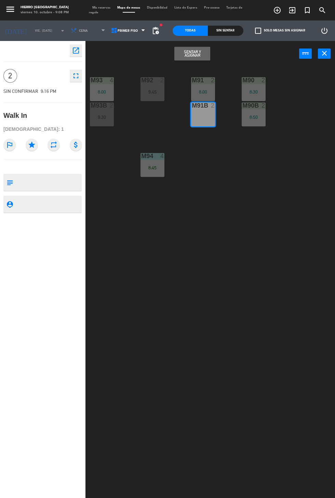
click at [200, 59] on button "Sentar y Asignar" at bounding box center [192, 54] width 36 height 14
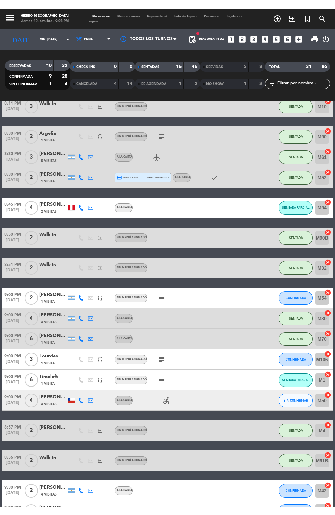
scroll to position [278, 0]
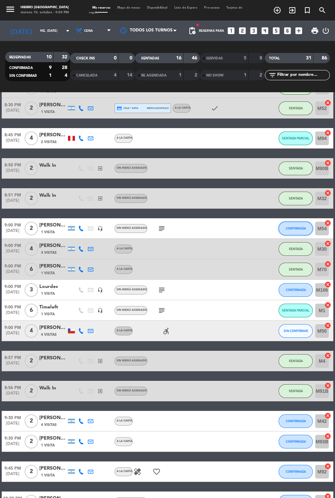
click at [298, 233] on button "CONFIRMADA" at bounding box center [295, 229] width 34 height 14
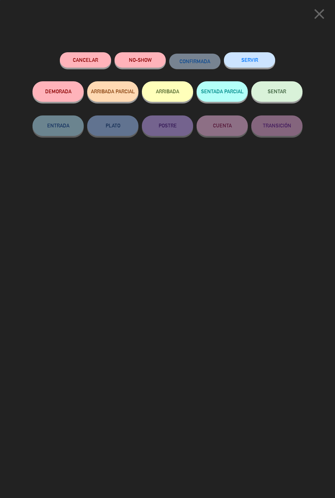
click at [293, 94] on button "SENTAR" at bounding box center [276, 91] width 51 height 21
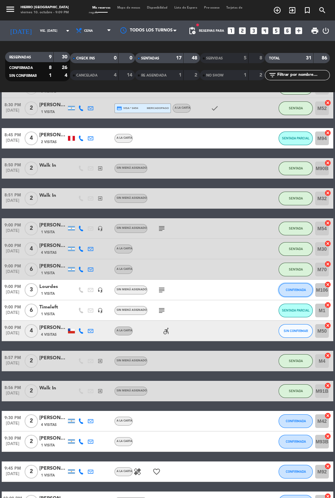
click at [295, 295] on button "CONFIRMADA" at bounding box center [295, 290] width 34 height 14
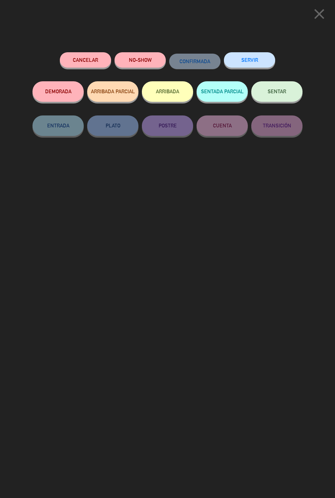
click at [227, 95] on button "SENTADA PARCIAL" at bounding box center [221, 91] width 51 height 21
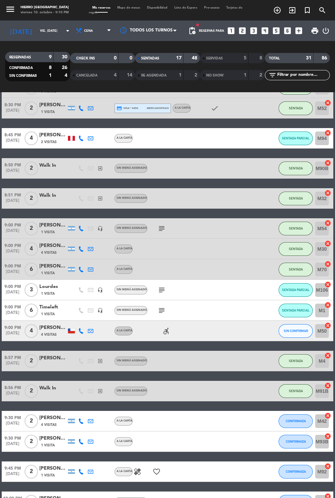
click at [296, 13] on icon "exit_to_app" at bounding box center [292, 10] width 8 height 8
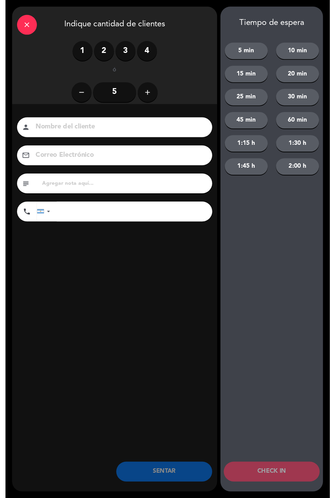
scroll to position [48, 0]
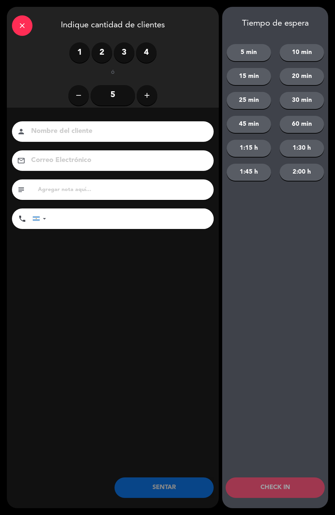
click at [106, 57] on label "2" at bounding box center [102, 52] width 21 height 21
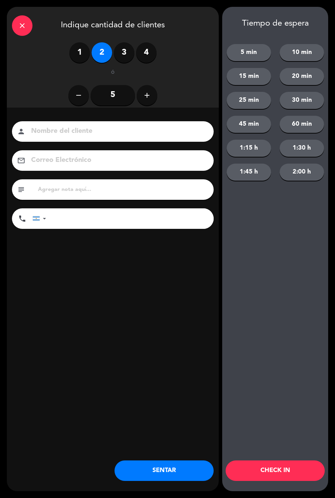
click at [171, 495] on div "close Indique cantidad de clientes 1 2 3 4 ó remove 5 add Nombre del cliente pe…" at bounding box center [167, 249] width 335 height 498
click at [179, 471] on button "SENTAR" at bounding box center [163, 471] width 99 height 21
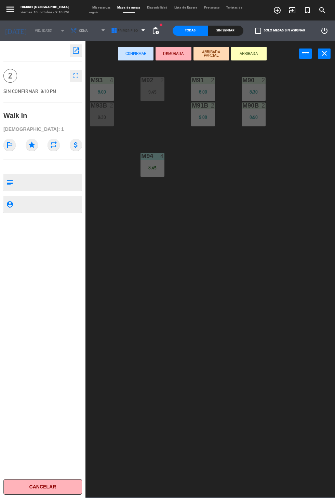
click at [128, 31] on span "Primer Piso" at bounding box center [128, 31] width 20 height 4
click at [132, 59] on ng-component "menu Hierro [GEOGRAPHIC_DATA] viernes 10. octubre - 9:10 PM Mis reservas Mapa d…" at bounding box center [167, 248] width 335 height 497
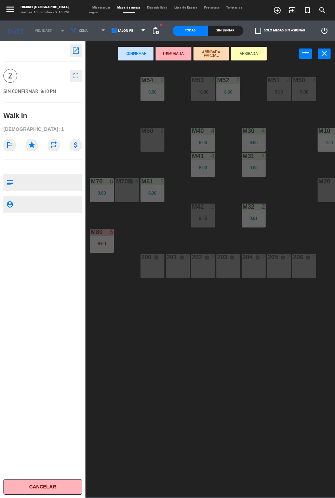
click at [156, 140] on div "M60 2" at bounding box center [152, 140] width 24 height 24
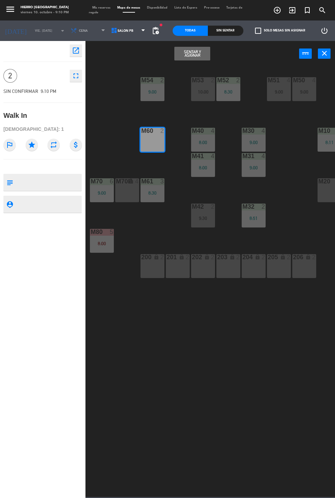
click at [200, 60] on button "Sentar y Asignar" at bounding box center [192, 54] width 36 height 14
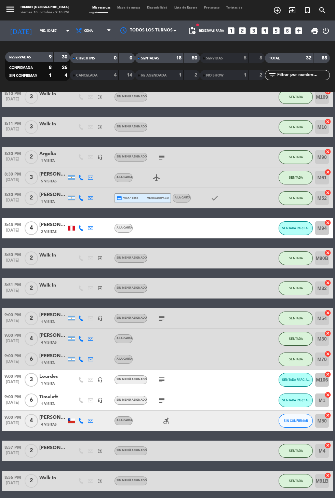
scroll to position [190, 0]
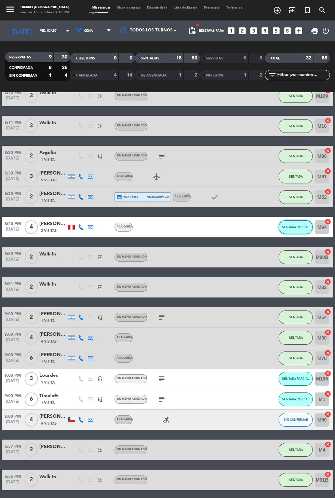
click at [296, 227] on span "SENTADA PARCIAL" at bounding box center [296, 227] width 28 height 4
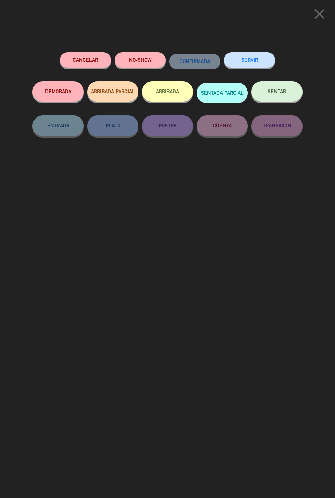
click at [280, 100] on button "SENTAR" at bounding box center [276, 91] width 51 height 21
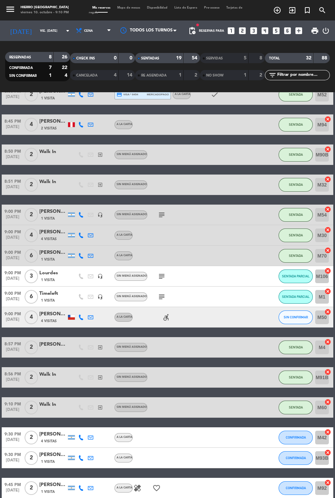
scroll to position [309, 0]
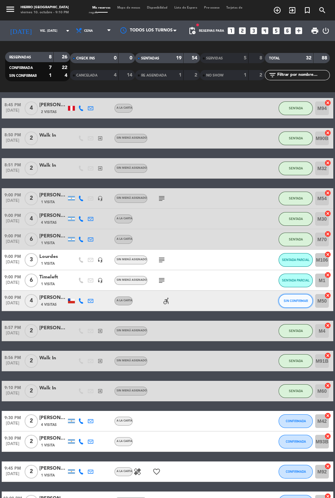
click at [298, 306] on button "SIN CONFIRMAR" at bounding box center [295, 301] width 34 height 14
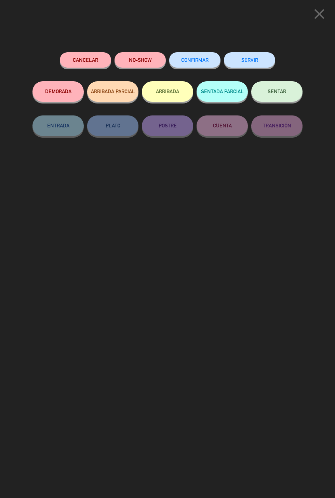
click at [43, 89] on button "DEMORADA" at bounding box center [57, 91] width 51 height 21
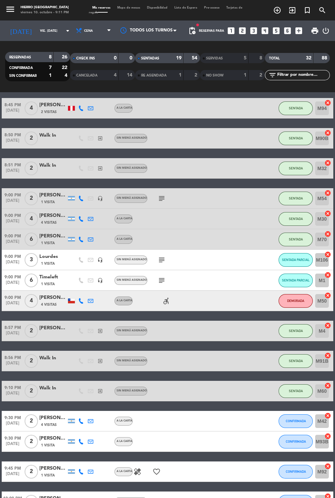
scroll to position [0, 0]
click at [127, 8] on span "Mapa de mesas" at bounding box center [129, 7] width 30 height 3
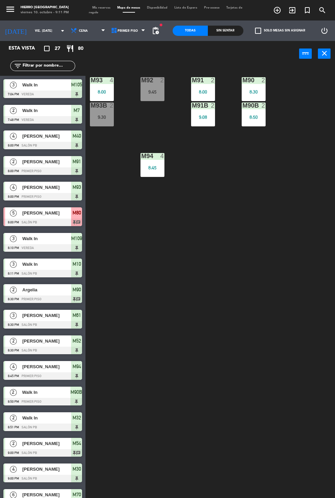
click at [160, 96] on div "M92 2 9:45" at bounding box center [152, 89] width 24 height 24
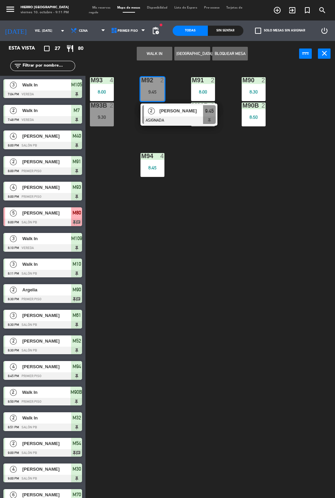
click at [106, 121] on div "M93B 2 9:30" at bounding box center [102, 115] width 24 height 24
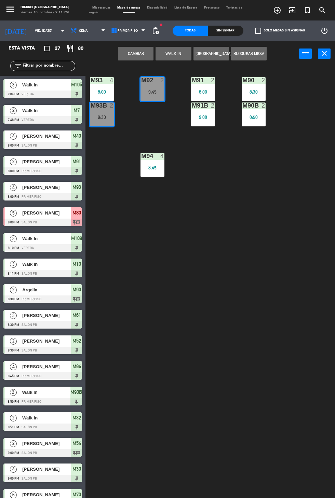
click at [144, 57] on button "Cambiar" at bounding box center [136, 54] width 36 height 14
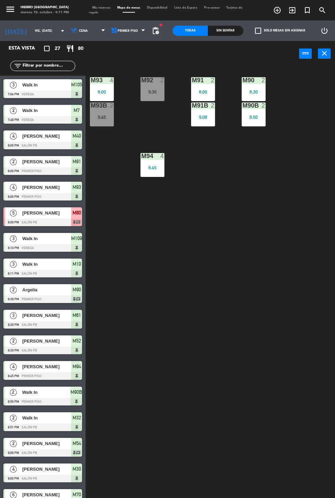
click at [108, 8] on span "Mis reservas" at bounding box center [101, 7] width 25 height 3
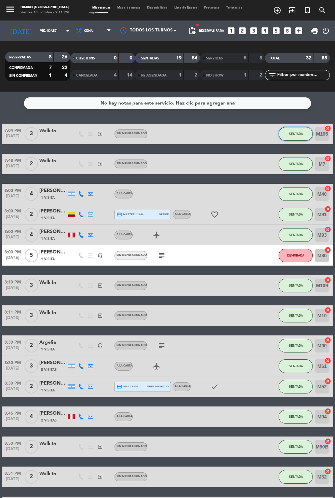
click at [298, 133] on span "SENTADA" at bounding box center [296, 134] width 14 height 4
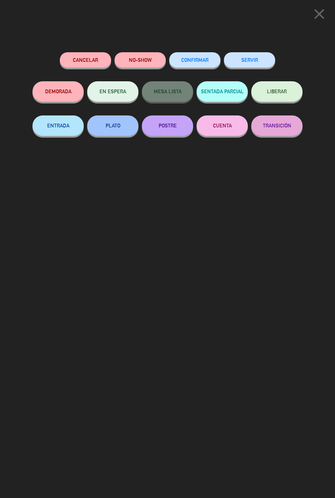
click at [177, 126] on button "POSTRE" at bounding box center [167, 125] width 51 height 21
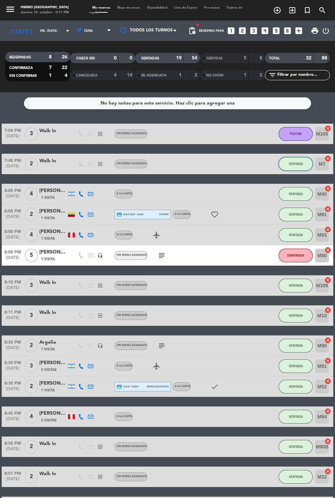
click at [297, 164] on span "SENTADA" at bounding box center [296, 164] width 14 height 4
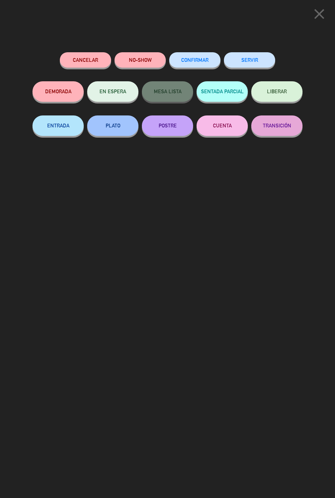
click at [167, 131] on button "POSTRE" at bounding box center [167, 125] width 51 height 21
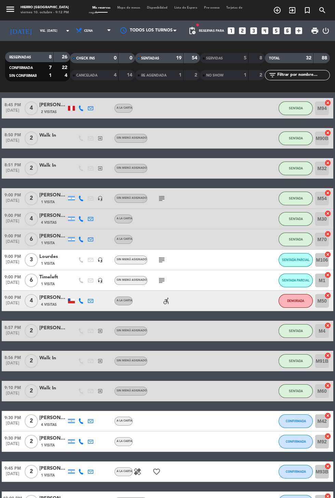
click at [164, 498] on icon "subject" at bounding box center [162, 502] width 8 height 8
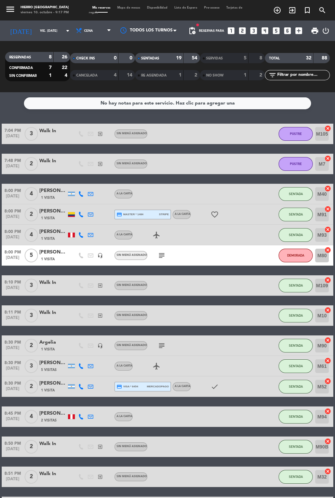
click at [4, 241] on span "[DATE]" at bounding box center [13, 239] width 22 height 8
click at [180, 7] on span "Lista de Espera" at bounding box center [186, 7] width 30 height 3
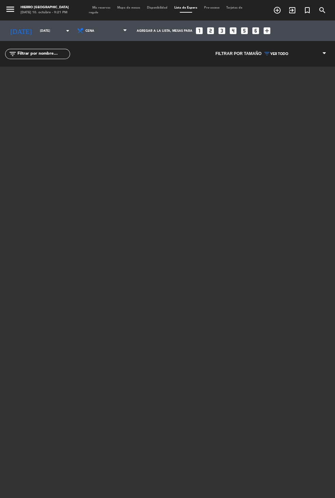
click at [101, 8] on span "Mis reservas" at bounding box center [101, 7] width 25 height 3
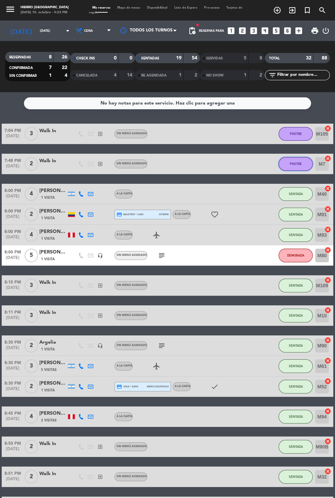
click at [300, 167] on button "POSTRE" at bounding box center [295, 164] width 34 height 14
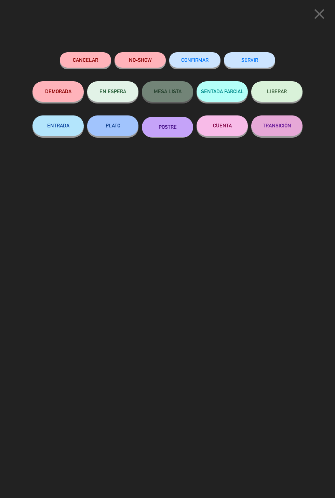
click at [219, 131] on button "CUENTA" at bounding box center [221, 125] width 51 height 21
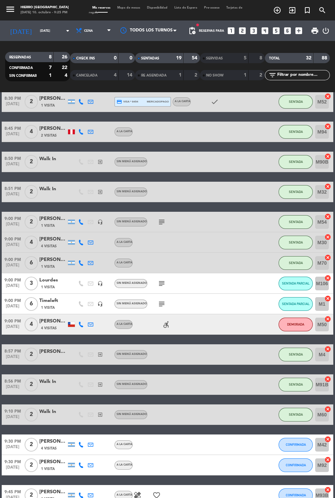
scroll to position [286, 0]
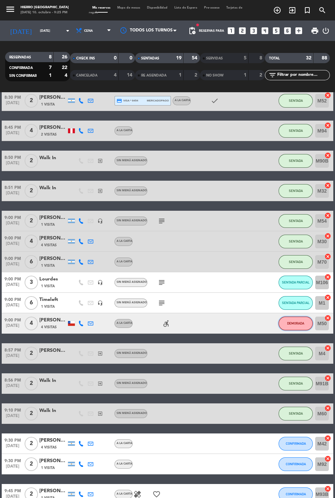
click at [295, 323] on span "DEMORADA" at bounding box center [295, 324] width 17 height 4
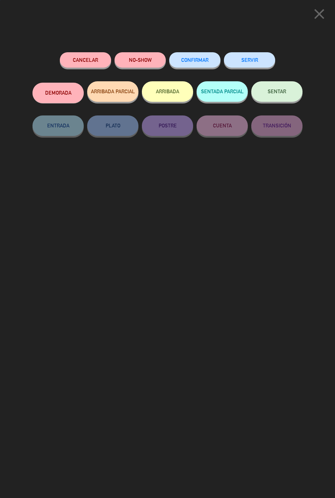
click at [141, 61] on button "NO-SHOW" at bounding box center [139, 59] width 51 height 15
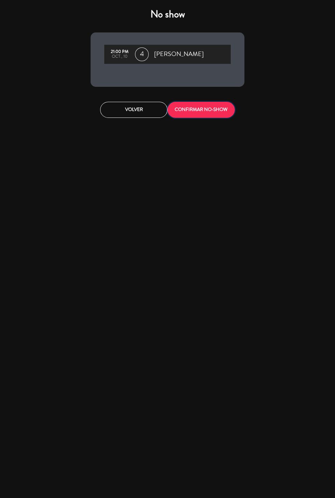
click at [216, 111] on button "CONFIRMAR NO-SHOW" at bounding box center [200, 110] width 67 height 16
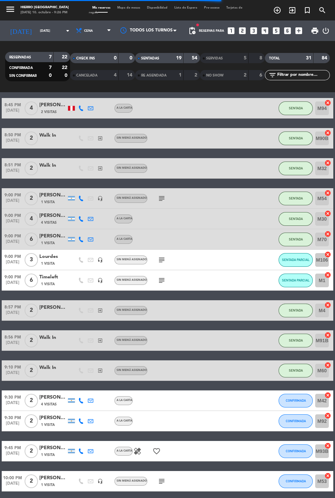
scroll to position [288, 0]
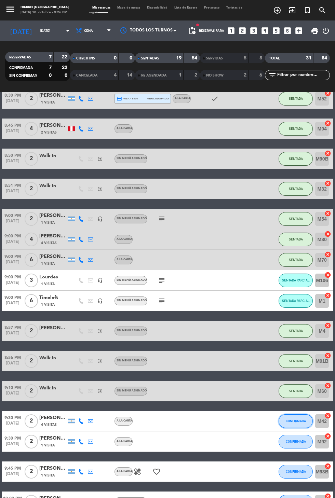
click at [304, 421] on span "CONFIRMADA" at bounding box center [296, 421] width 20 height 4
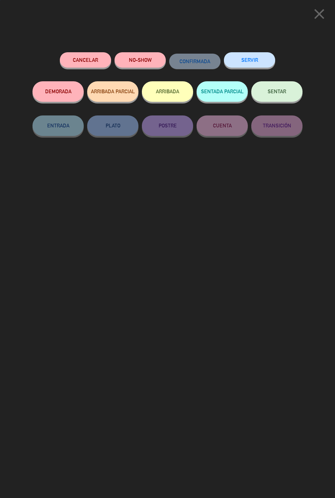
click at [277, 98] on button "SENTAR" at bounding box center [276, 91] width 51 height 21
